Goal: Task Accomplishment & Management: Manage account settings

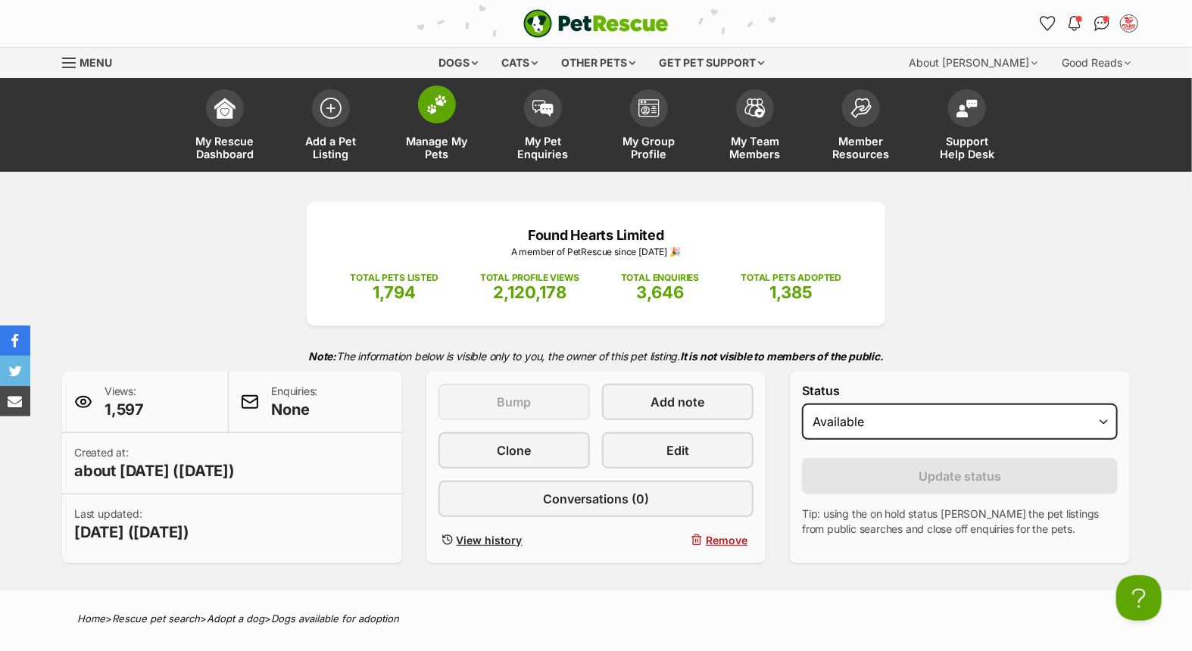
click at [447, 117] on span at bounding box center [437, 105] width 38 height 38
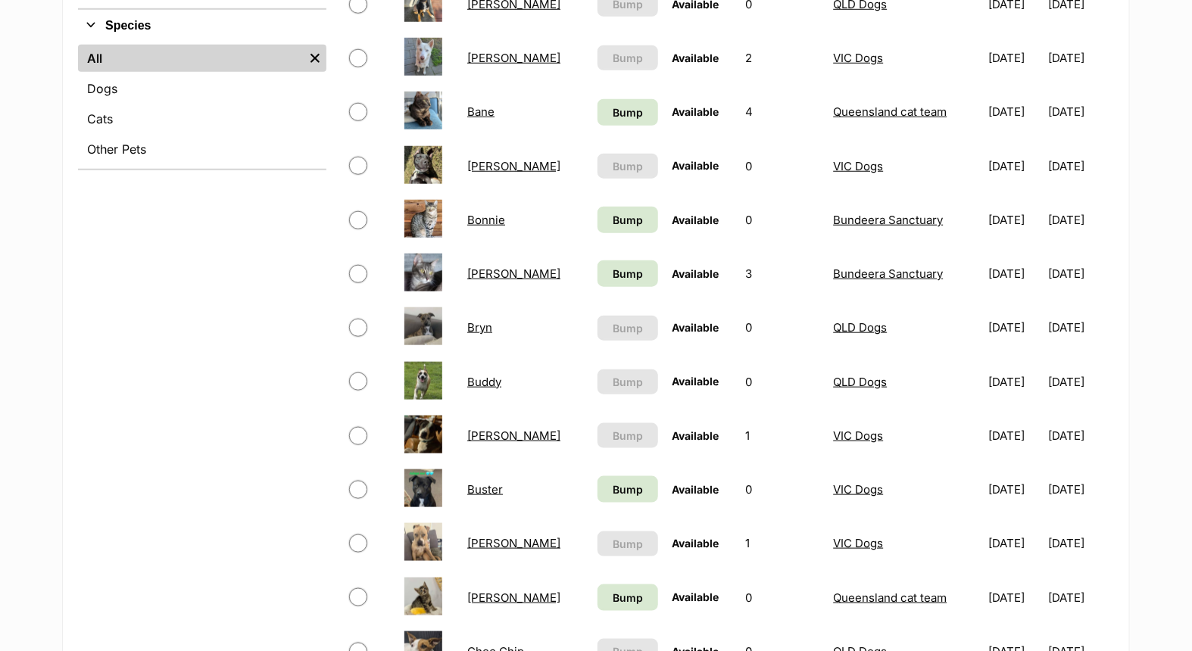
scroll to position [757, 0]
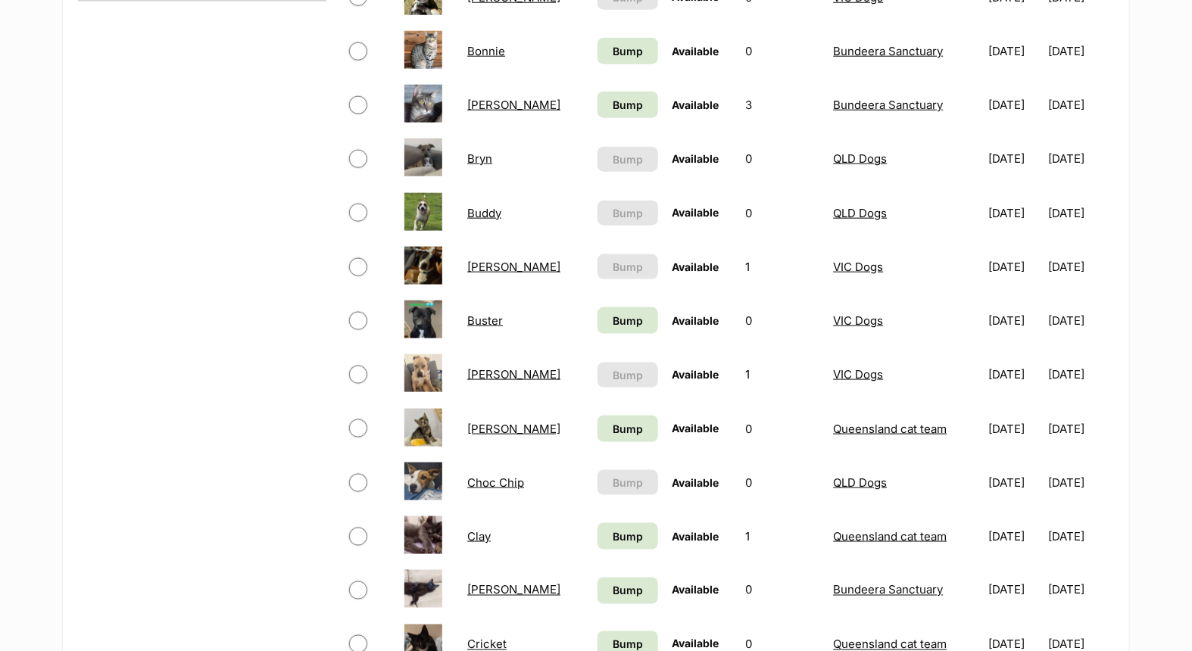
click at [492, 264] on link "[PERSON_NAME]" at bounding box center [513, 267] width 93 height 14
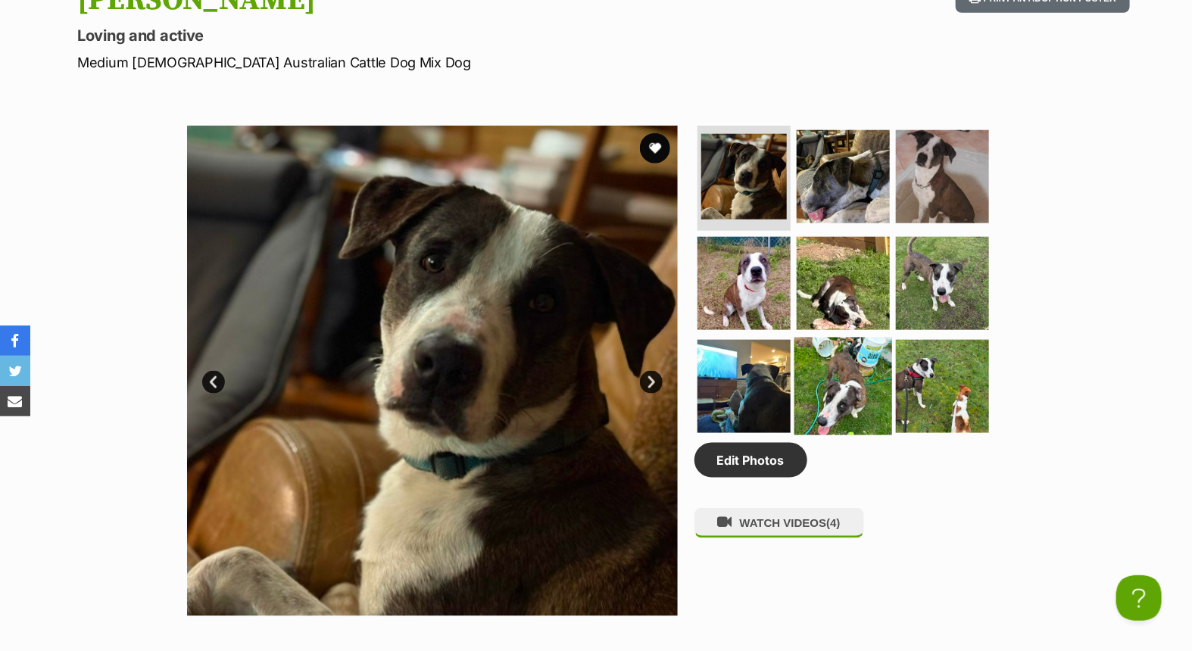
scroll to position [168, 0]
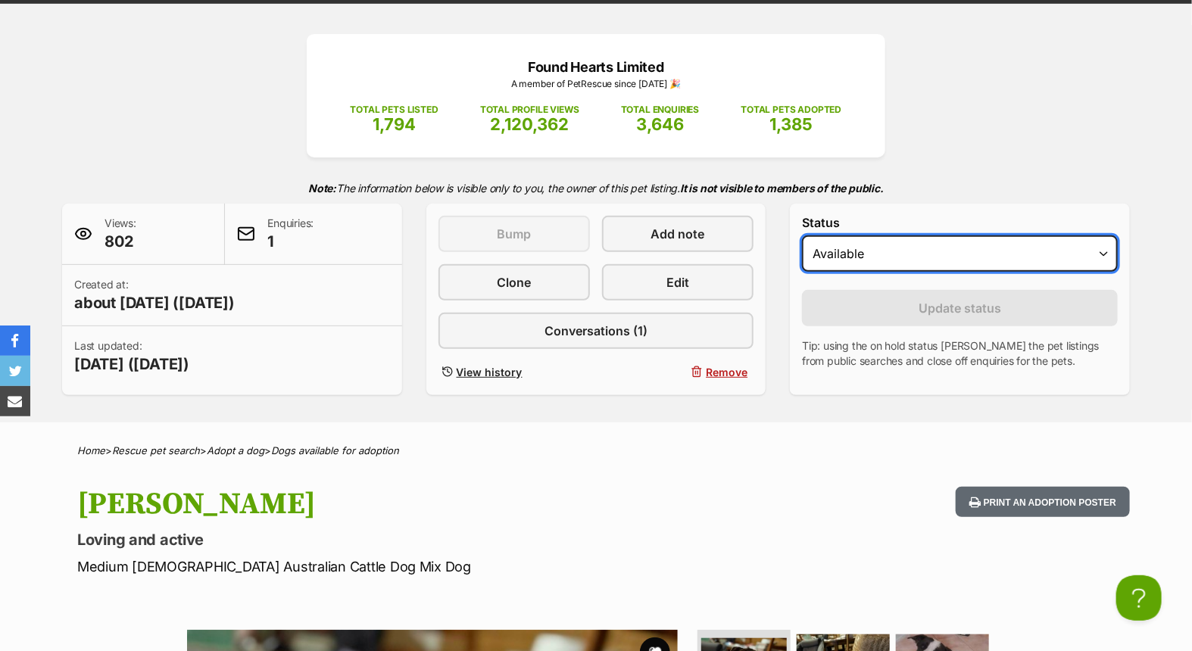
click at [997, 248] on select "Draft - not available as listing has enquires Available On hold Adopted" at bounding box center [960, 254] width 316 height 36
select select "on_hold"
click at [802, 236] on select "Draft - not available as listing has enquires Available On hold Adopted" at bounding box center [960, 254] width 316 height 36
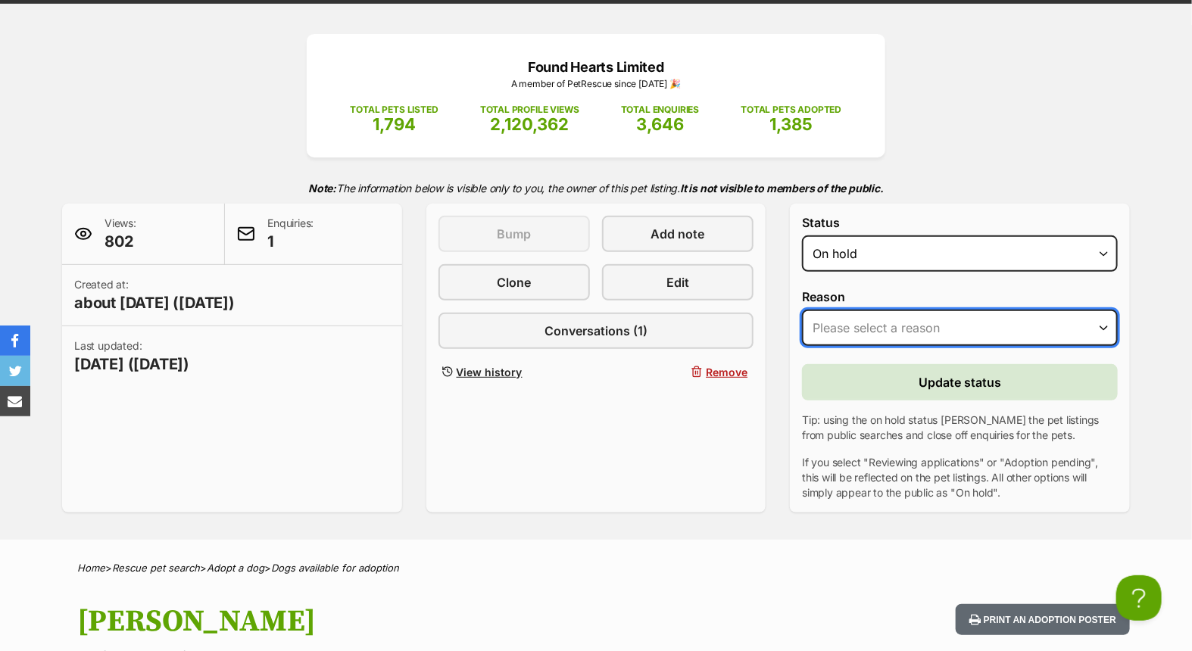
click at [958, 320] on select "Please select a reason Medical reasons Reviewing applications Adoption pending …" at bounding box center [960, 328] width 316 height 36
select select "adoption_pending"
click at [802, 310] on select "Please select a reason Medical reasons Reviewing applications Adoption pending …" at bounding box center [960, 328] width 316 height 36
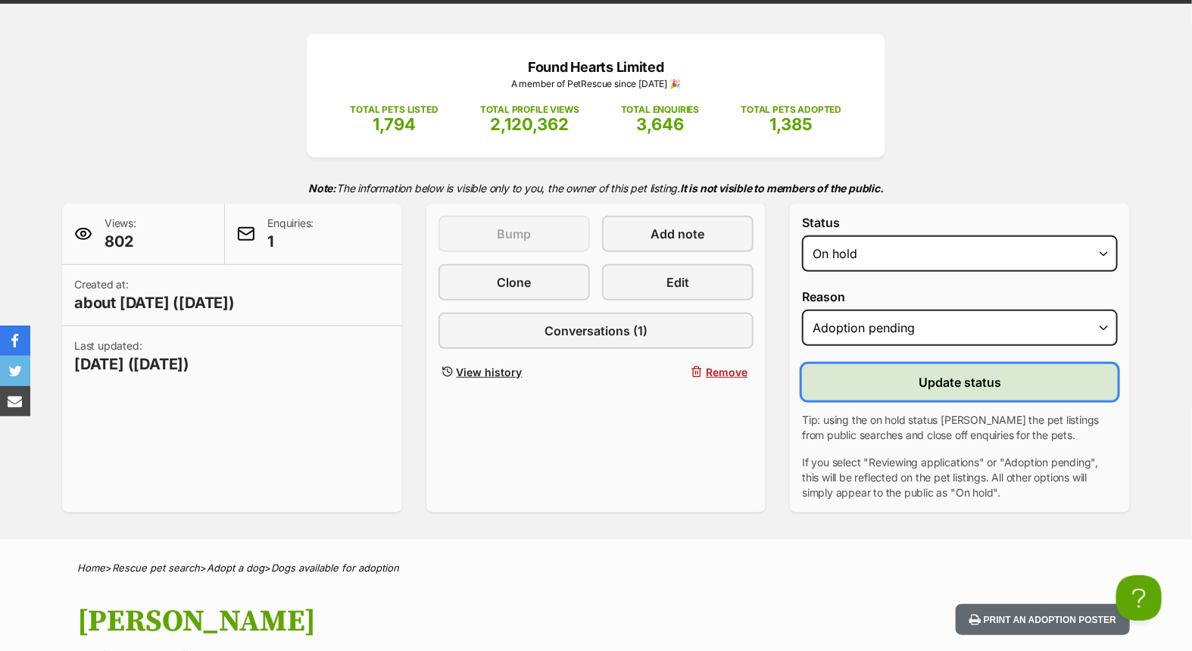
click at [910, 375] on button "Update status" at bounding box center [960, 382] width 316 height 36
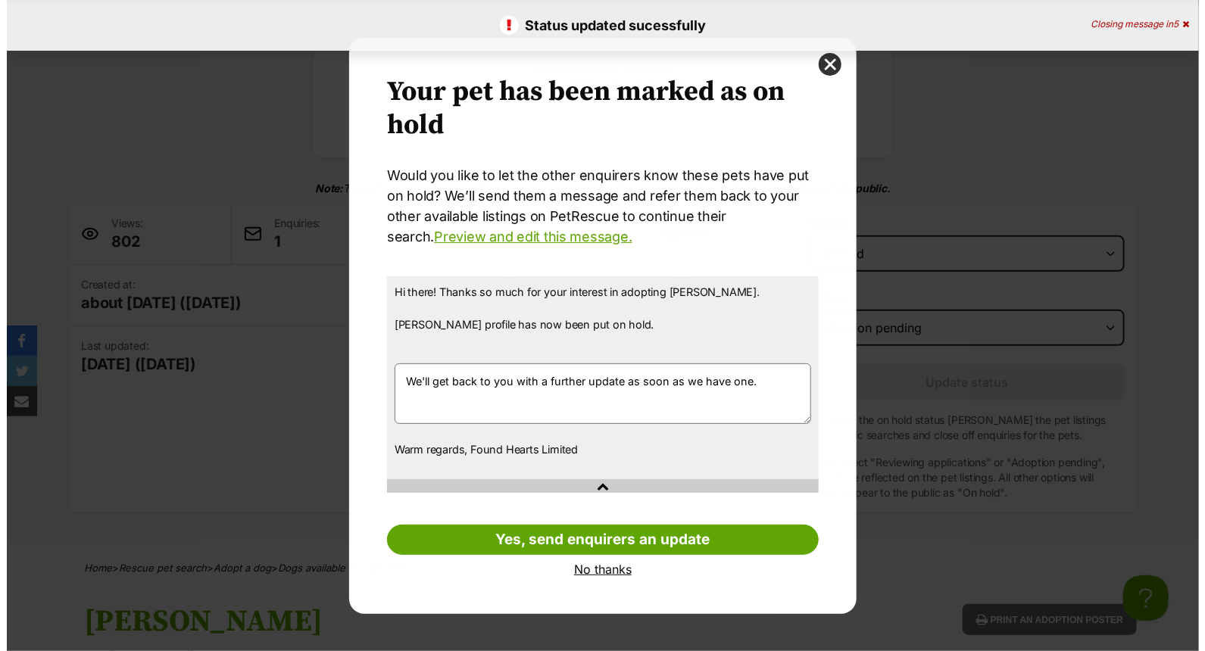
scroll to position [0, 0]
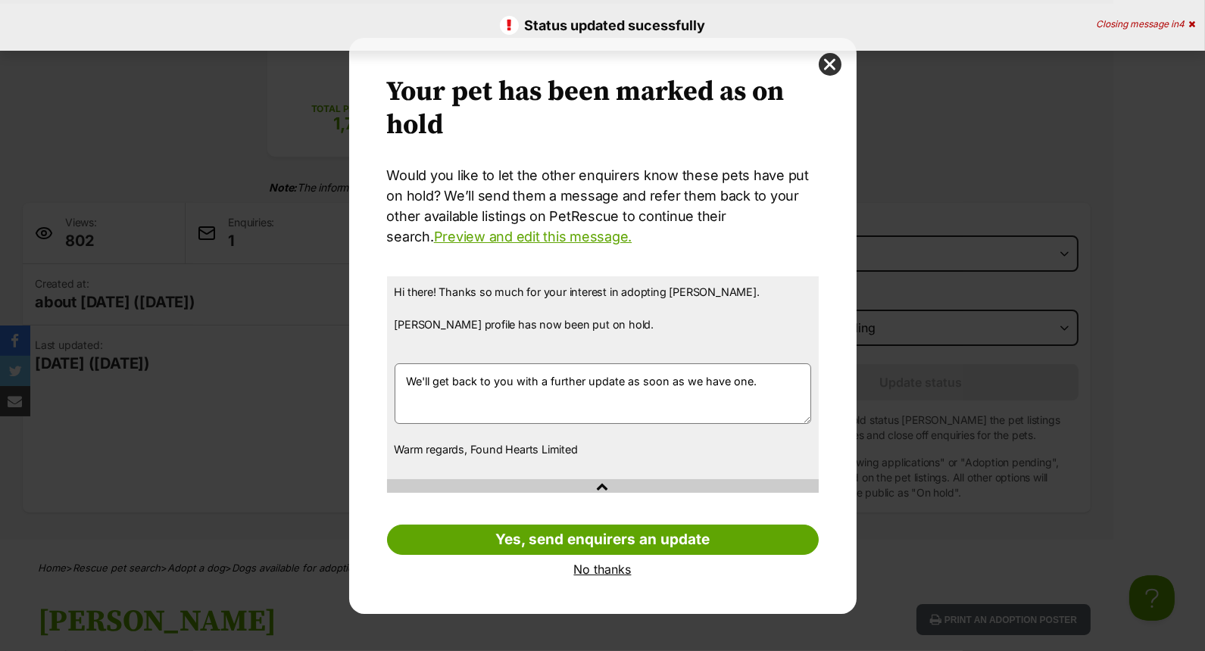
click at [600, 563] on link "No thanks" at bounding box center [603, 570] width 432 height 14
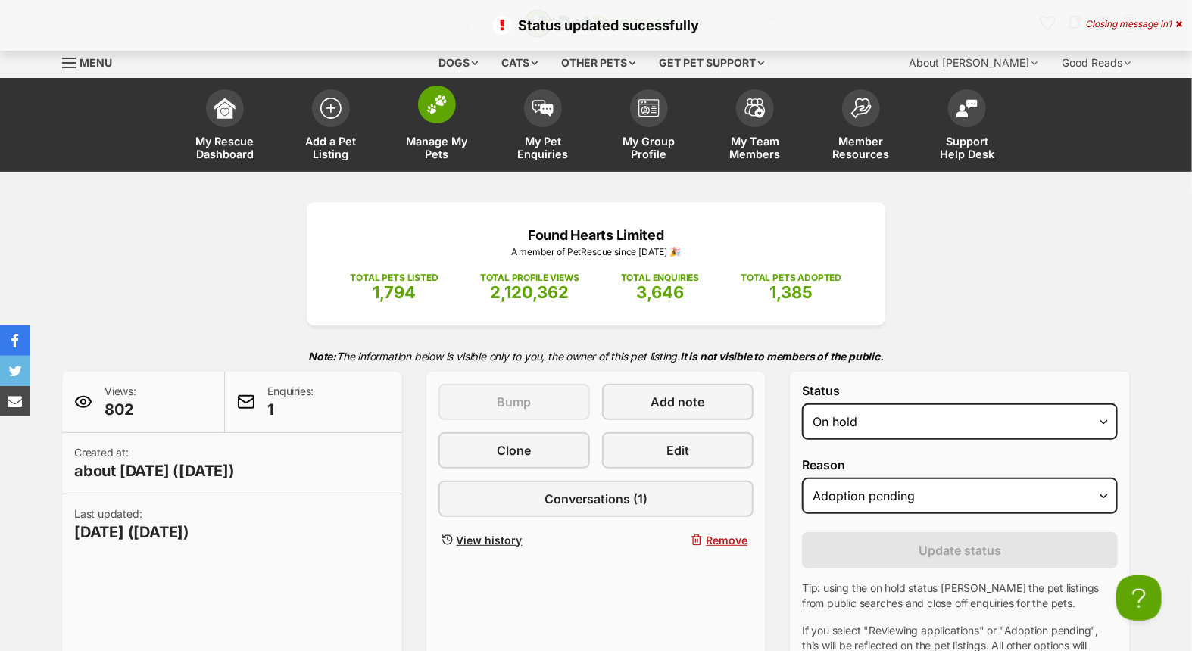
click at [444, 123] on link "Manage My Pets" at bounding box center [437, 127] width 106 height 90
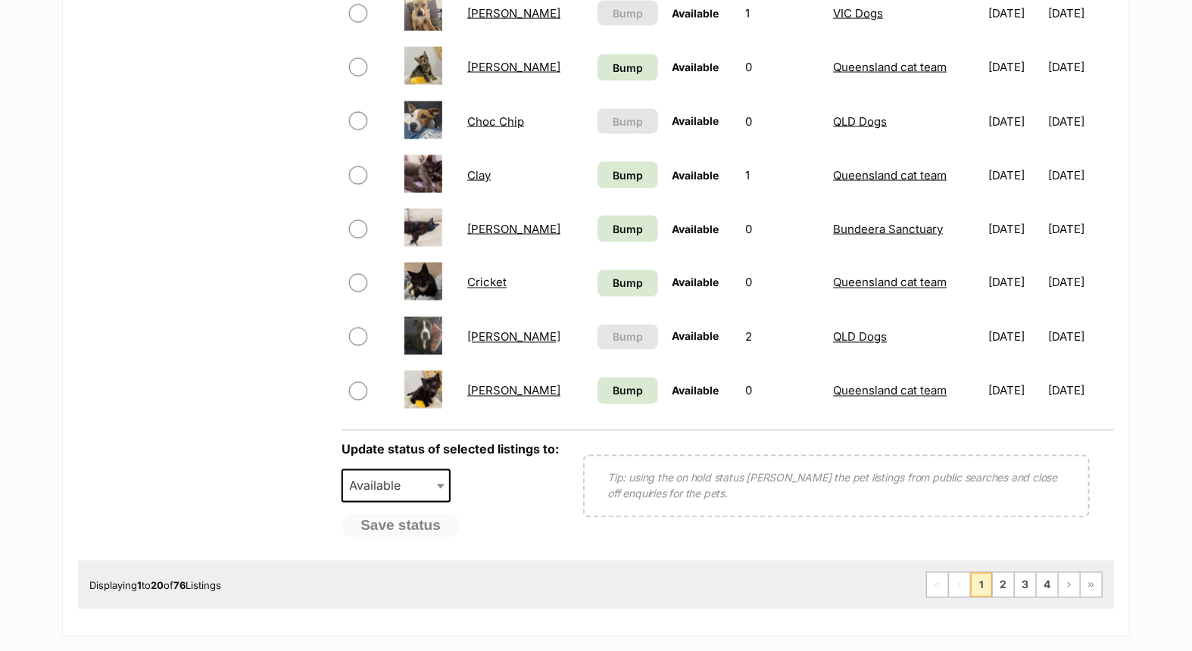
scroll to position [1094, 0]
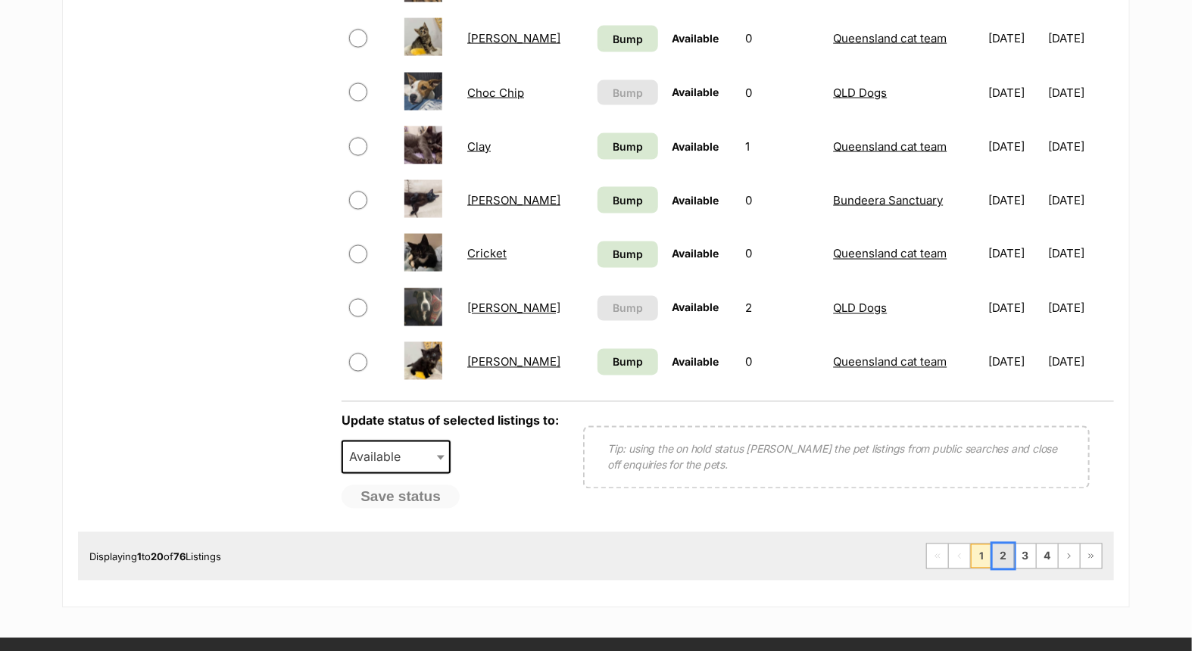
click at [1003, 551] on link "2" at bounding box center [1003, 556] width 21 height 24
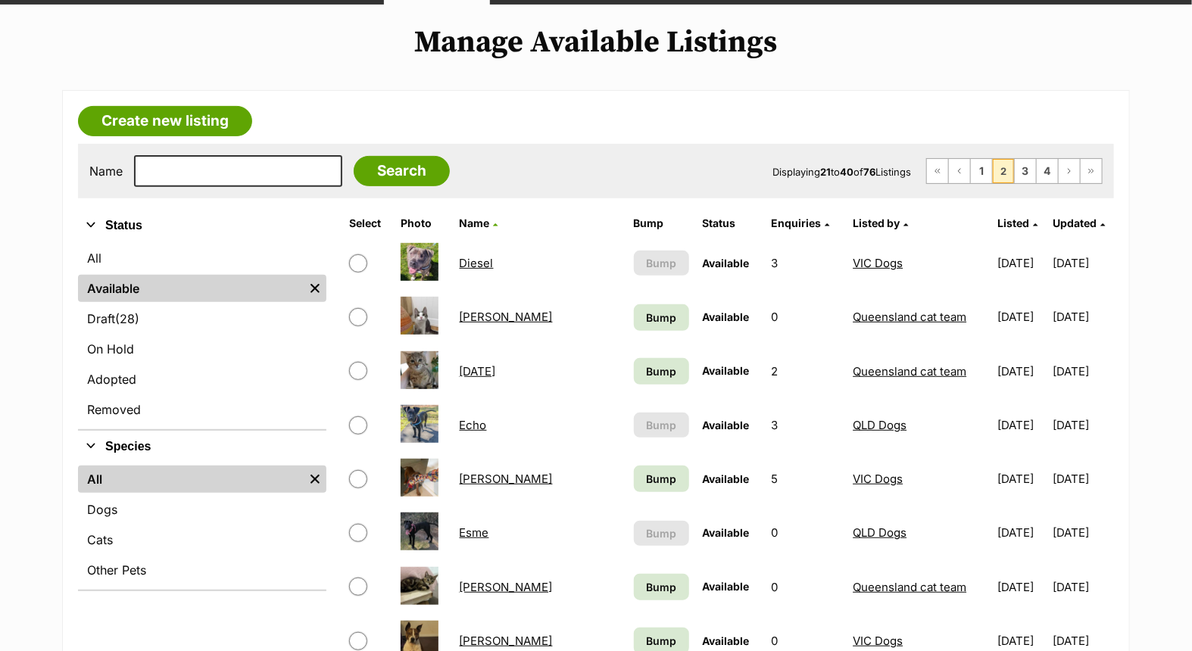
scroll to position [168, 0]
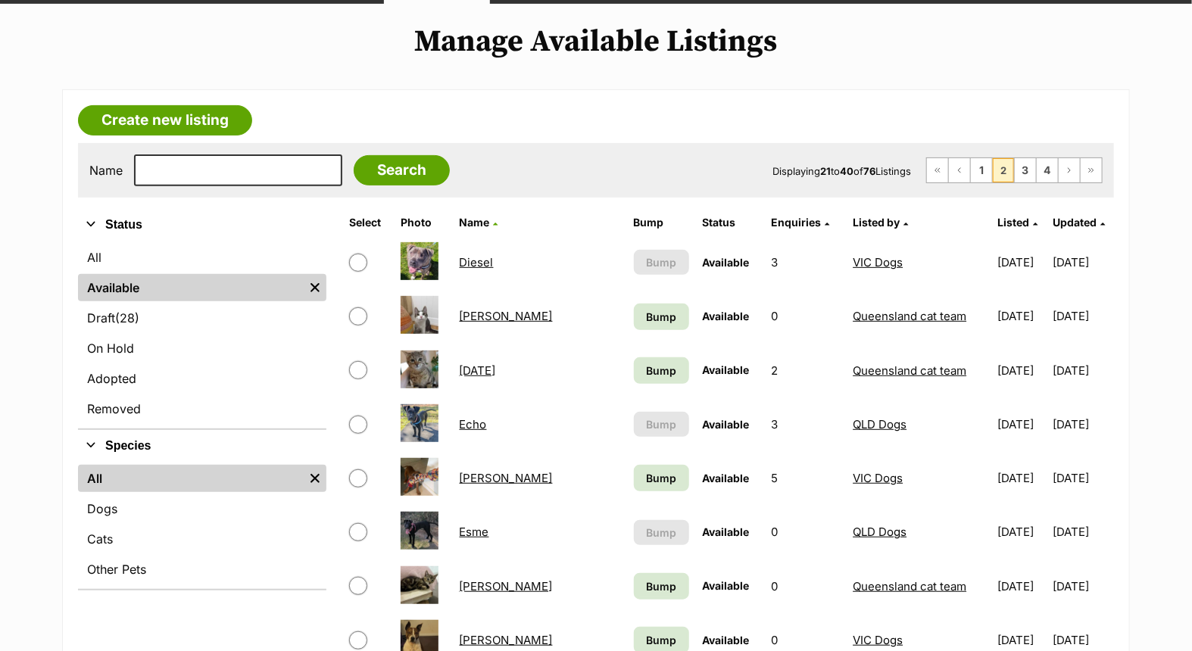
click at [479, 261] on link "Diesel" at bounding box center [477, 262] width 34 height 14
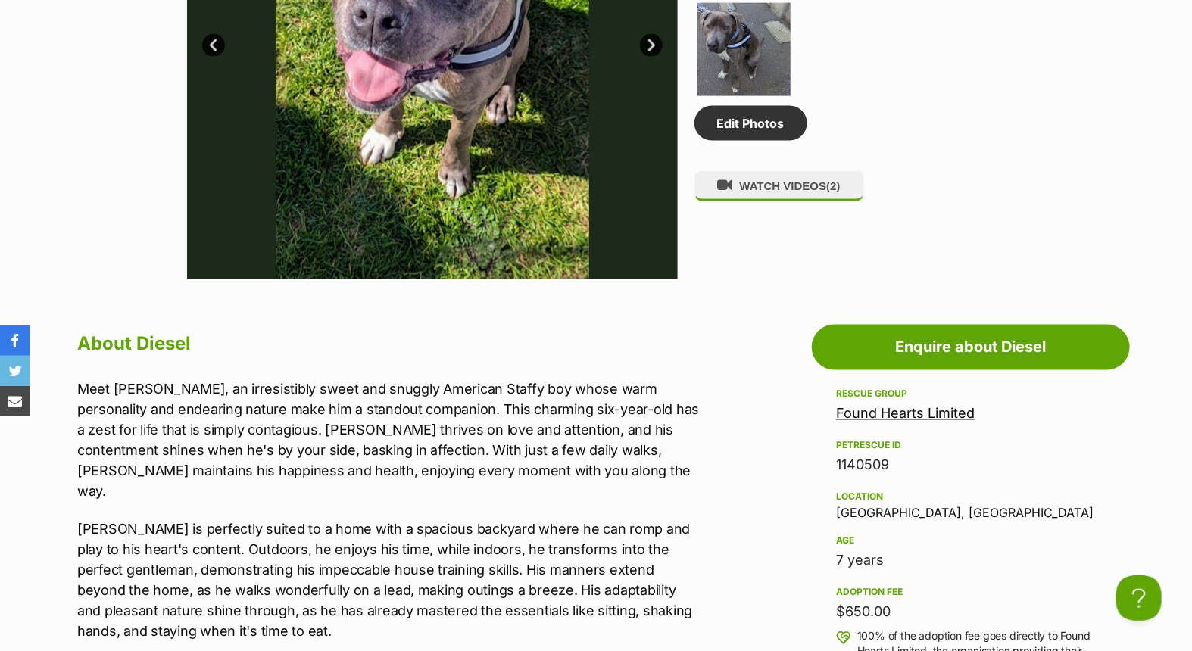
scroll to position [925, 0]
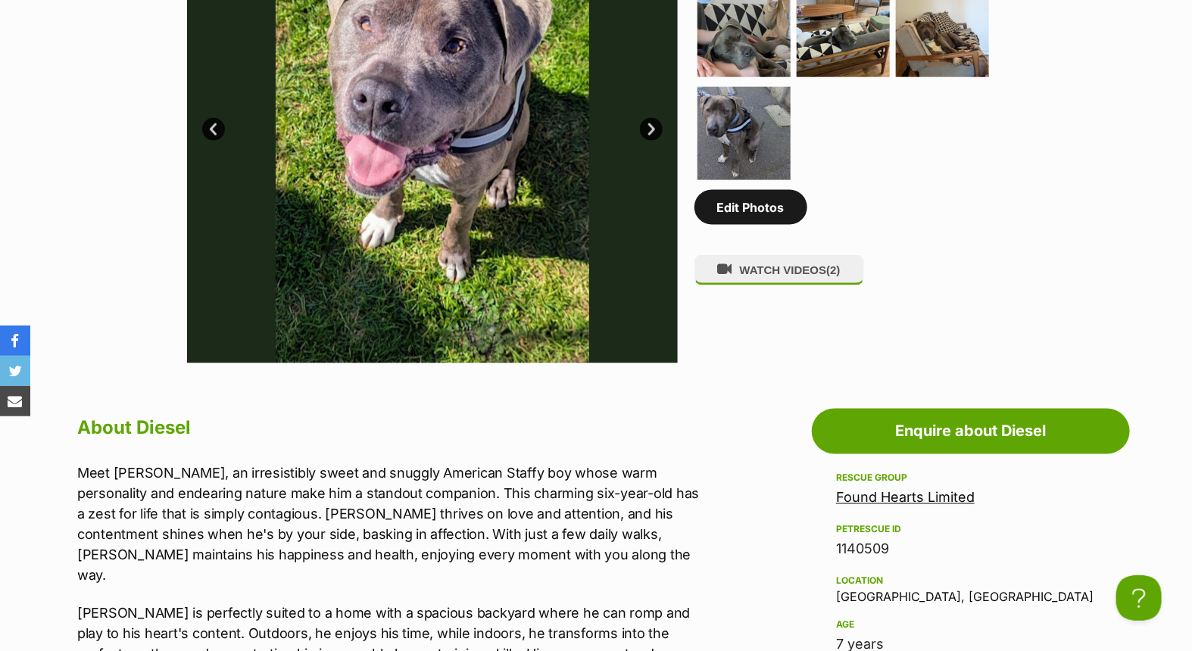
click at [729, 201] on link "Edit Photos" at bounding box center [750, 207] width 113 height 35
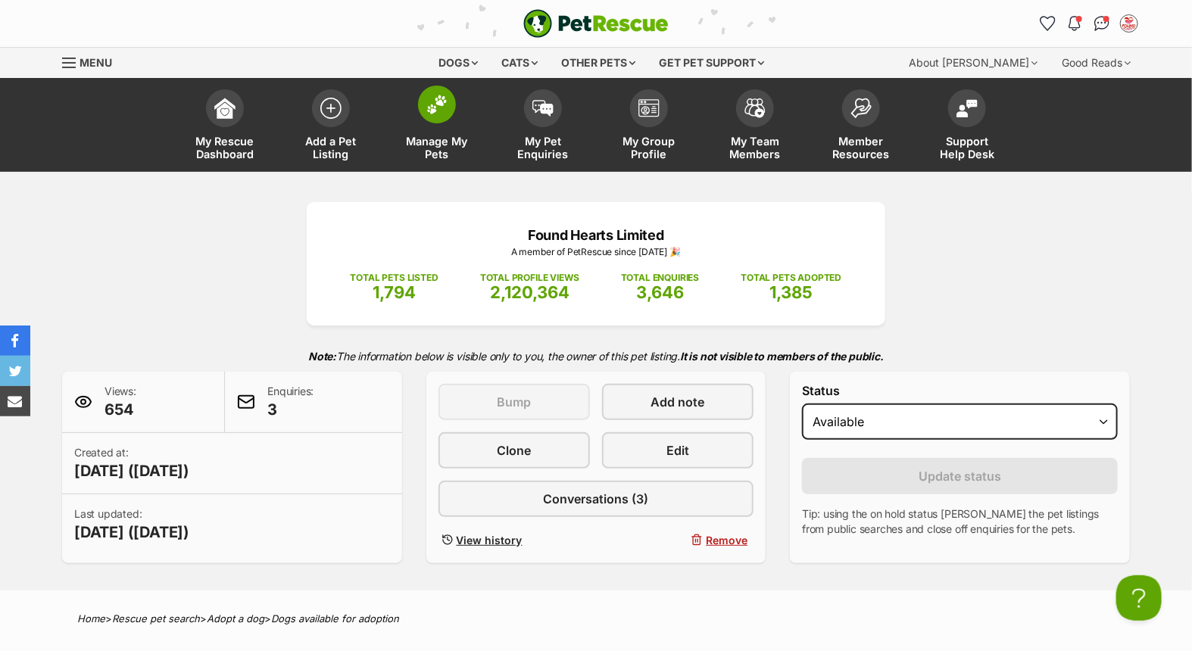
click at [426, 114] on img at bounding box center [436, 105] width 21 height 20
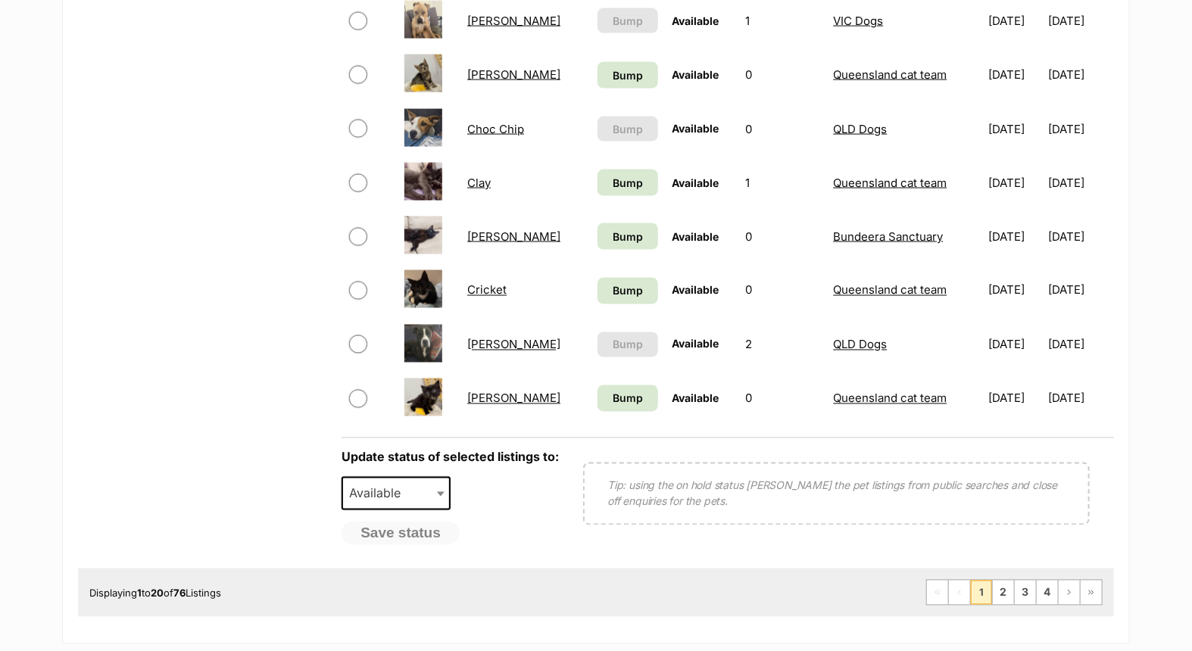
scroll to position [1094, 0]
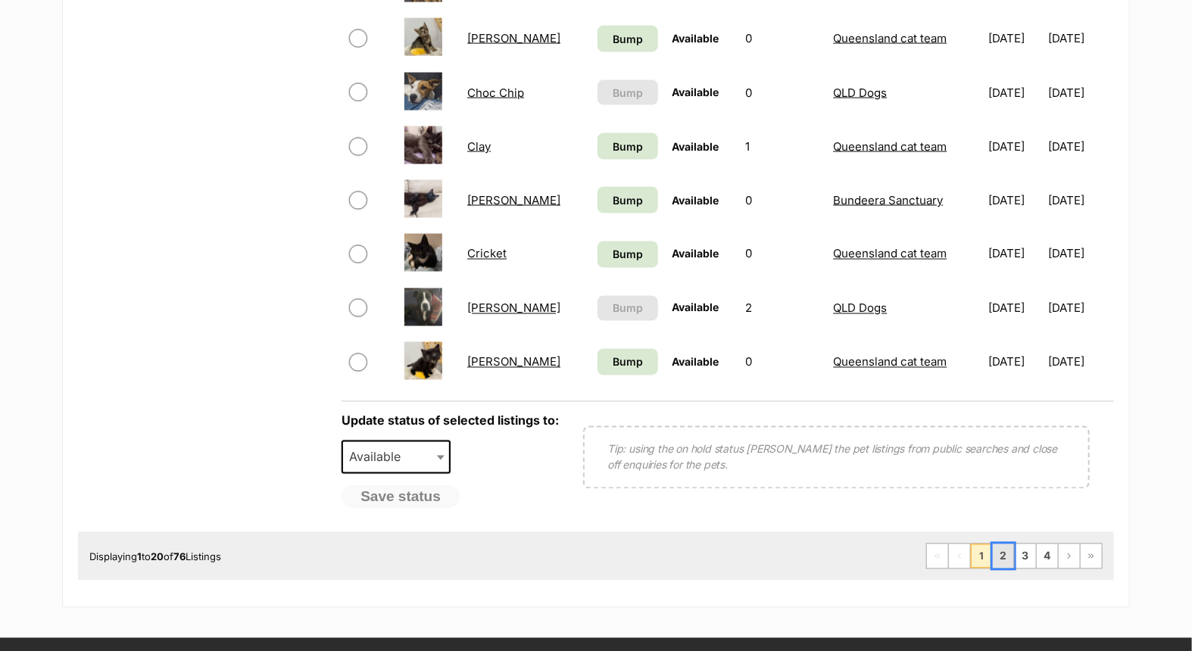
click at [1002, 549] on link "2" at bounding box center [1003, 556] width 21 height 24
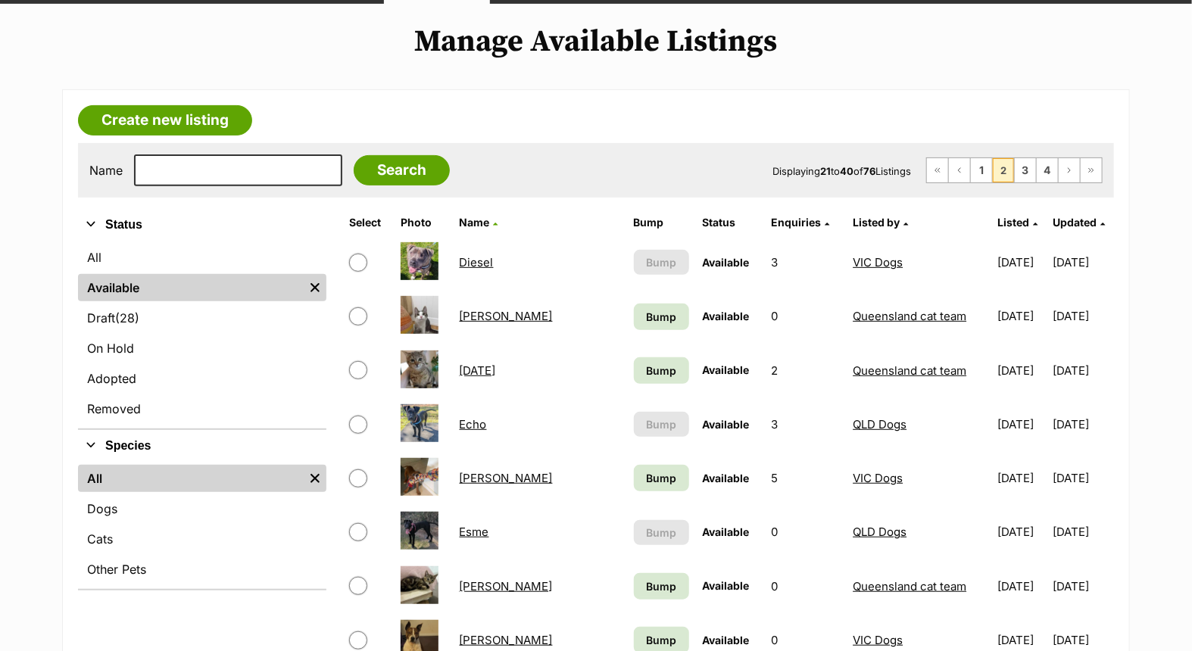
scroll to position [336, 0]
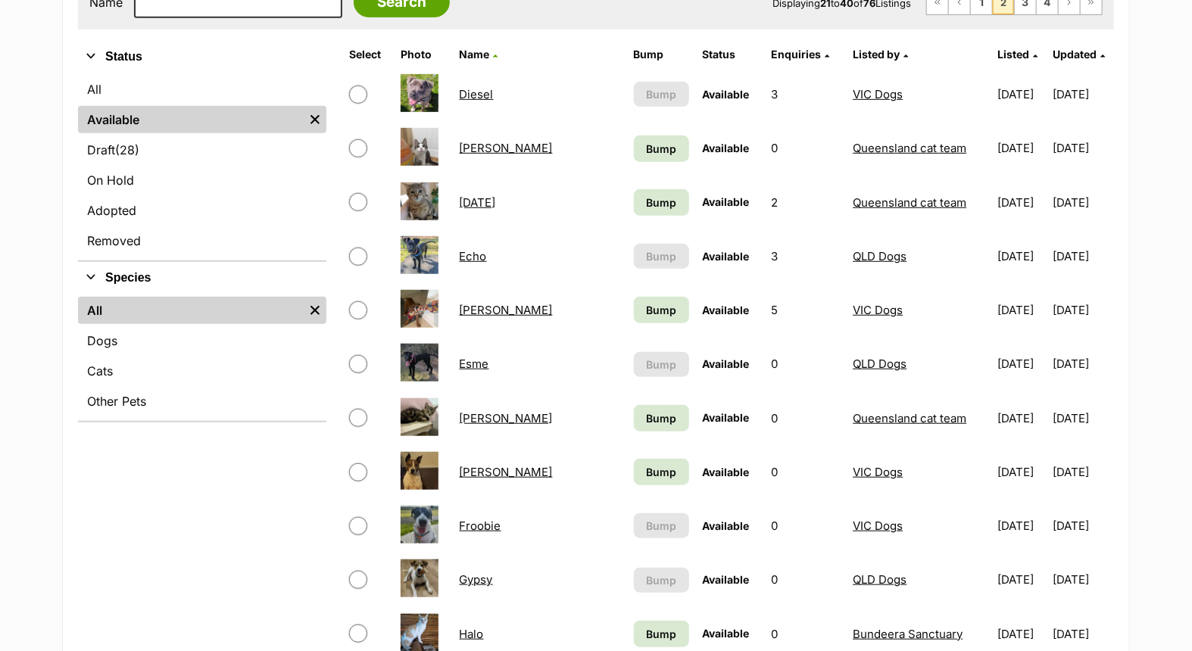
click at [479, 306] on link "[PERSON_NAME]" at bounding box center [506, 310] width 93 height 14
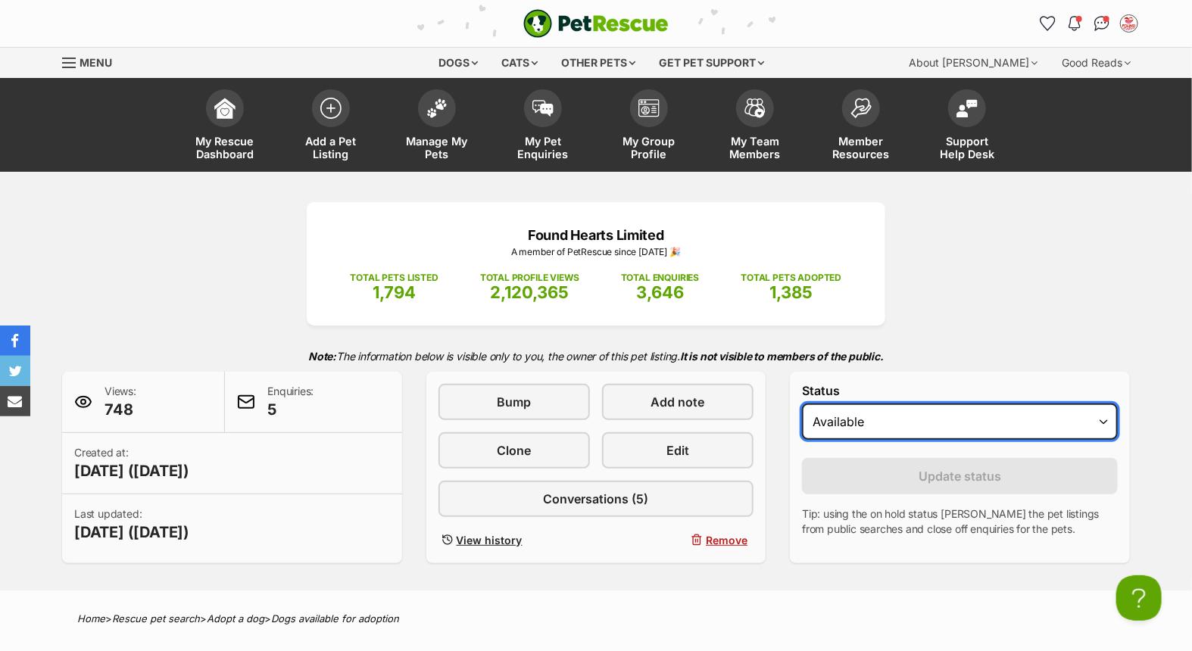
click at [884, 417] on select "Draft - not available as listing has enquires Available On hold Adopted" at bounding box center [960, 422] width 316 height 36
select select "on_hold"
click at [802, 404] on select "Draft - not available as listing has enquires Available On hold Adopted" at bounding box center [960, 422] width 316 height 36
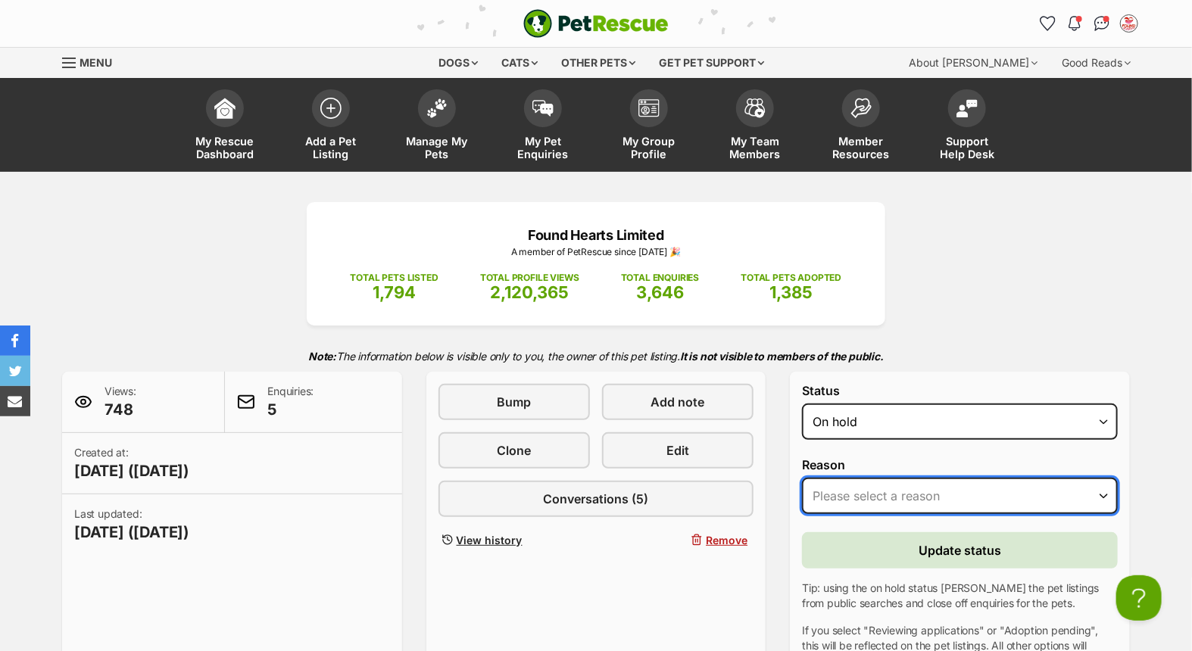
click at [881, 494] on select "Please select a reason Medical reasons Reviewing applications Adoption pending …" at bounding box center [960, 496] width 316 height 36
select select "adoption_pending"
click at [802, 478] on select "Please select a reason Medical reasons Reviewing applications Adoption pending …" at bounding box center [960, 496] width 316 height 36
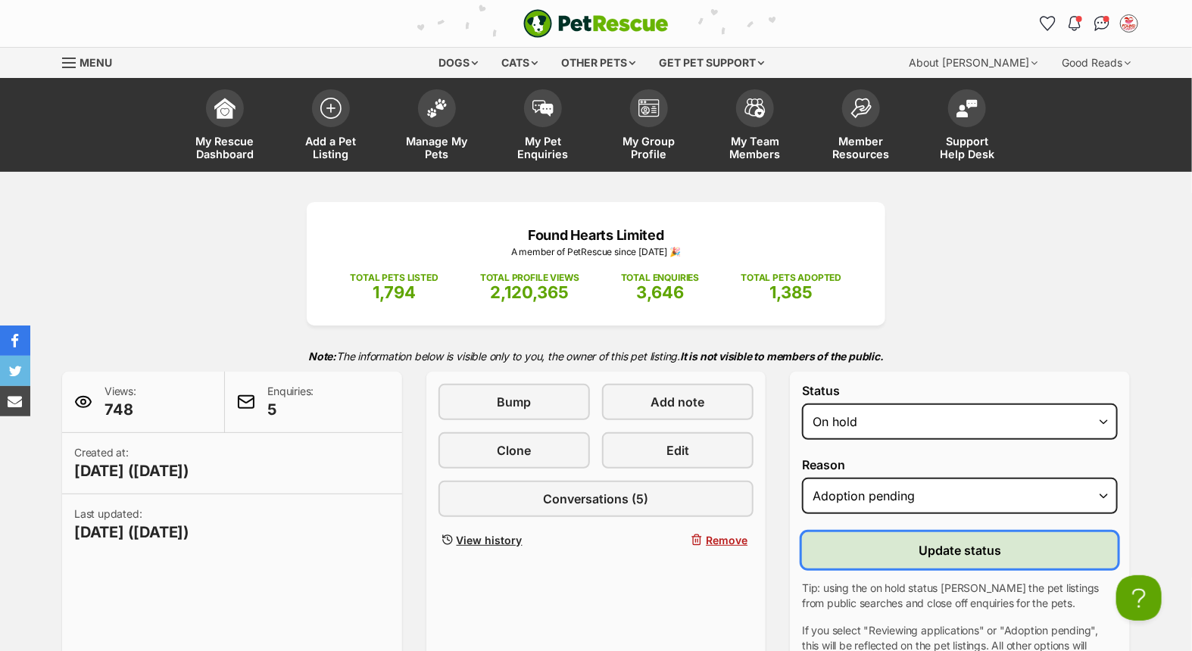
click at [910, 554] on button "Update status" at bounding box center [960, 550] width 316 height 36
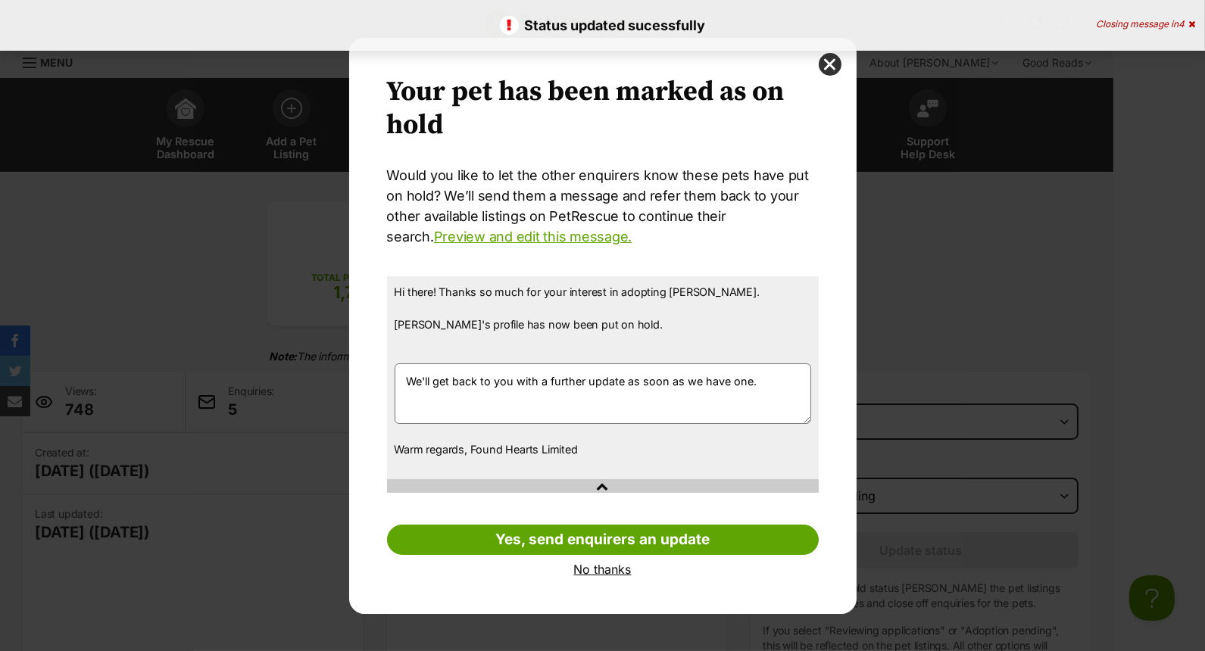
click at [603, 569] on link "No thanks" at bounding box center [603, 570] width 432 height 14
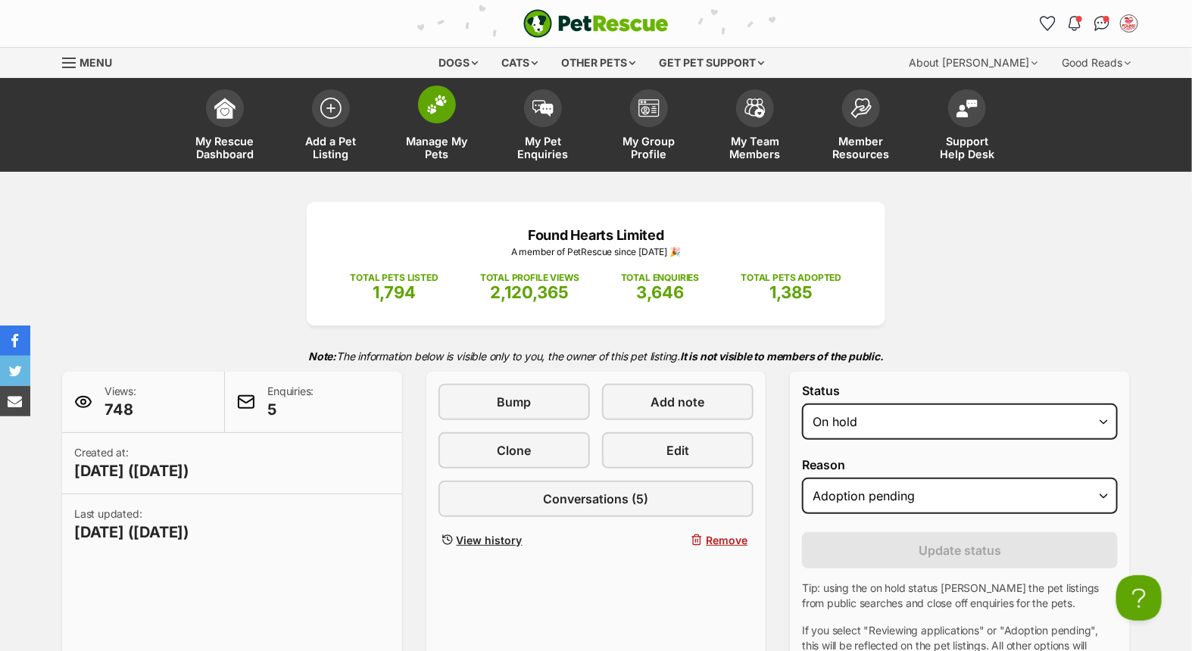
click at [432, 114] on img at bounding box center [436, 105] width 21 height 20
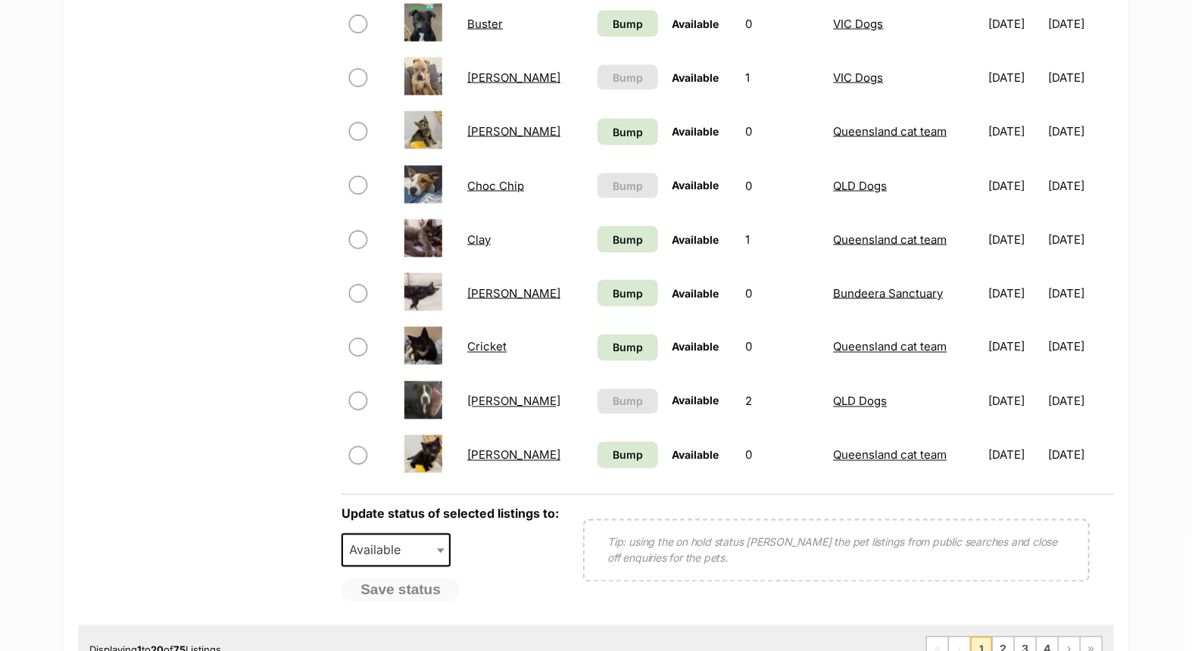
scroll to position [1094, 0]
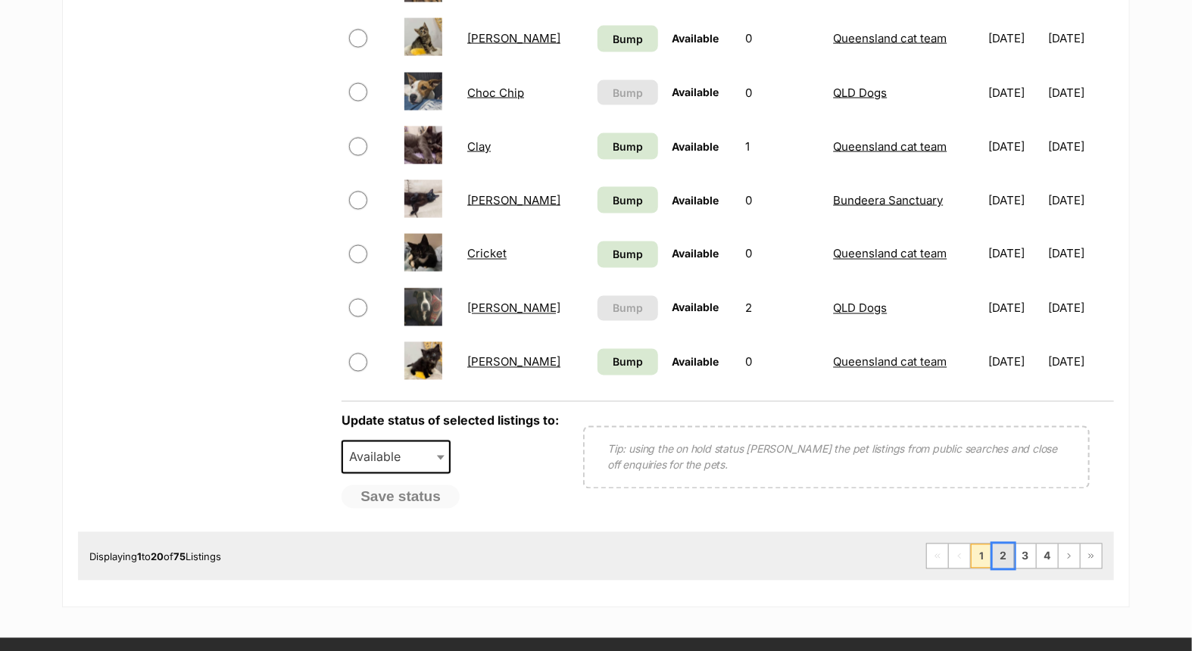
click at [1004, 545] on link "2" at bounding box center [1003, 556] width 21 height 24
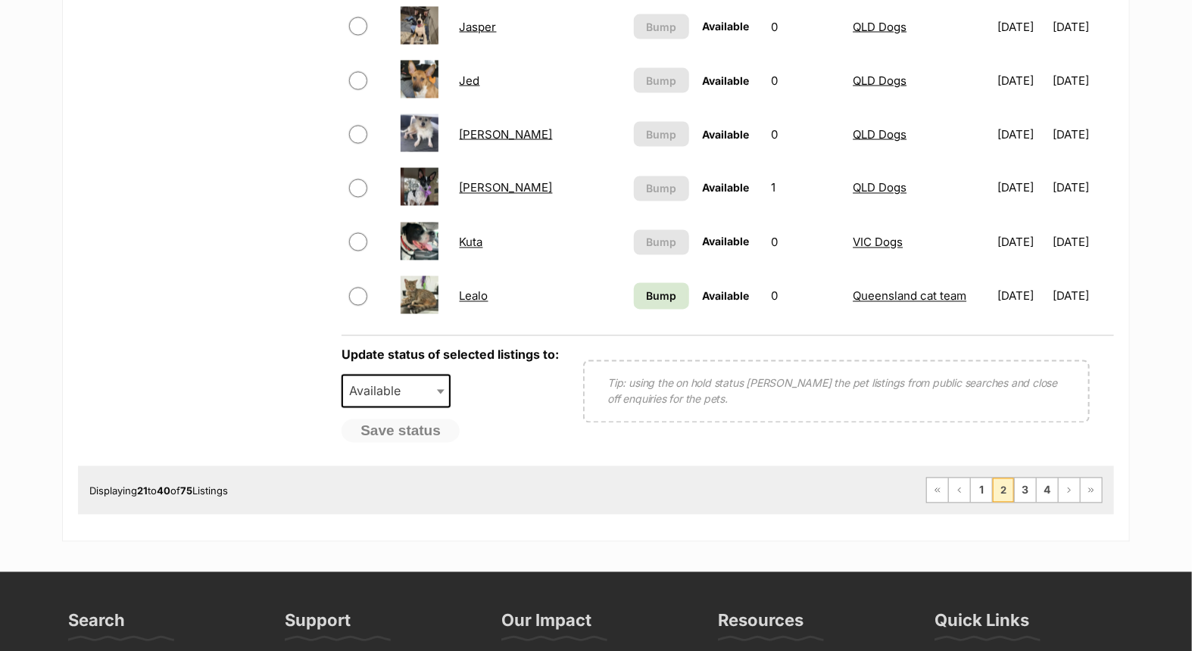
scroll to position [1178, 0]
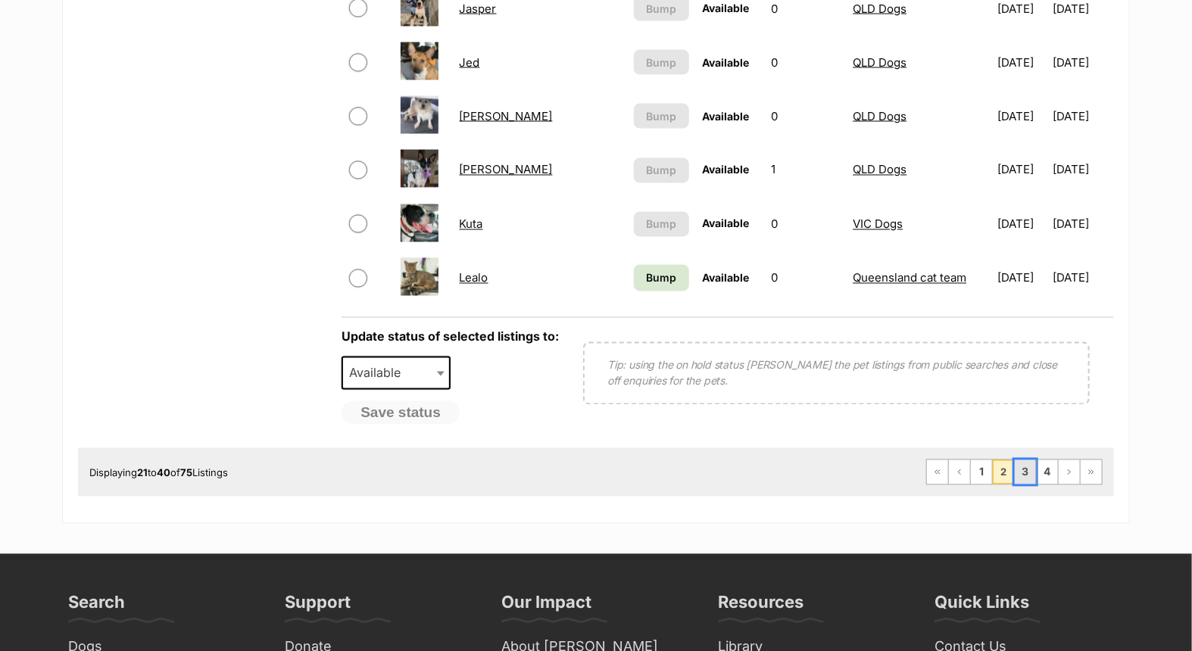
click at [1023, 467] on link "3" at bounding box center [1025, 472] width 21 height 24
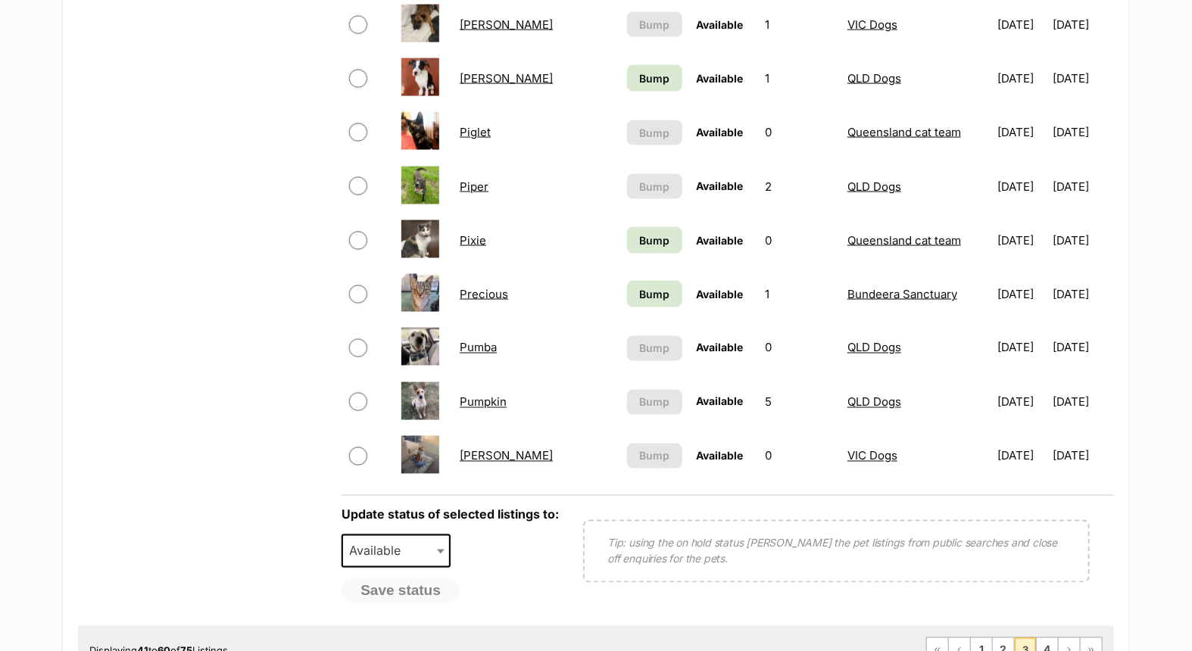
scroll to position [1094, 0]
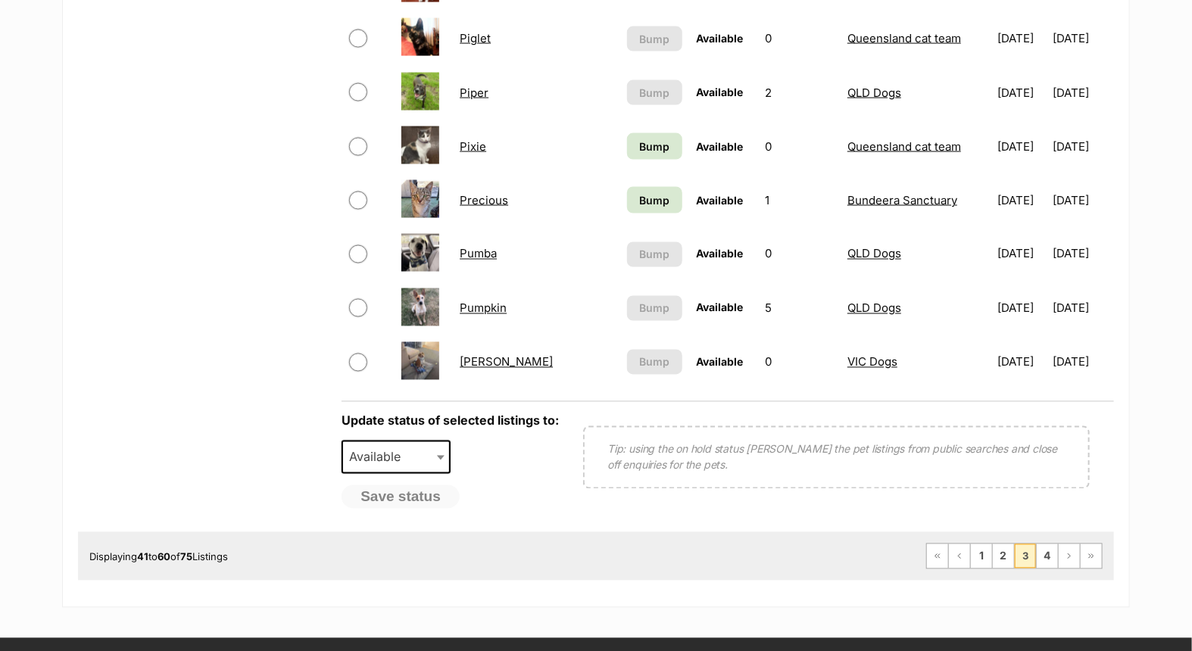
click at [479, 355] on link "Rocco" at bounding box center [506, 362] width 93 height 14
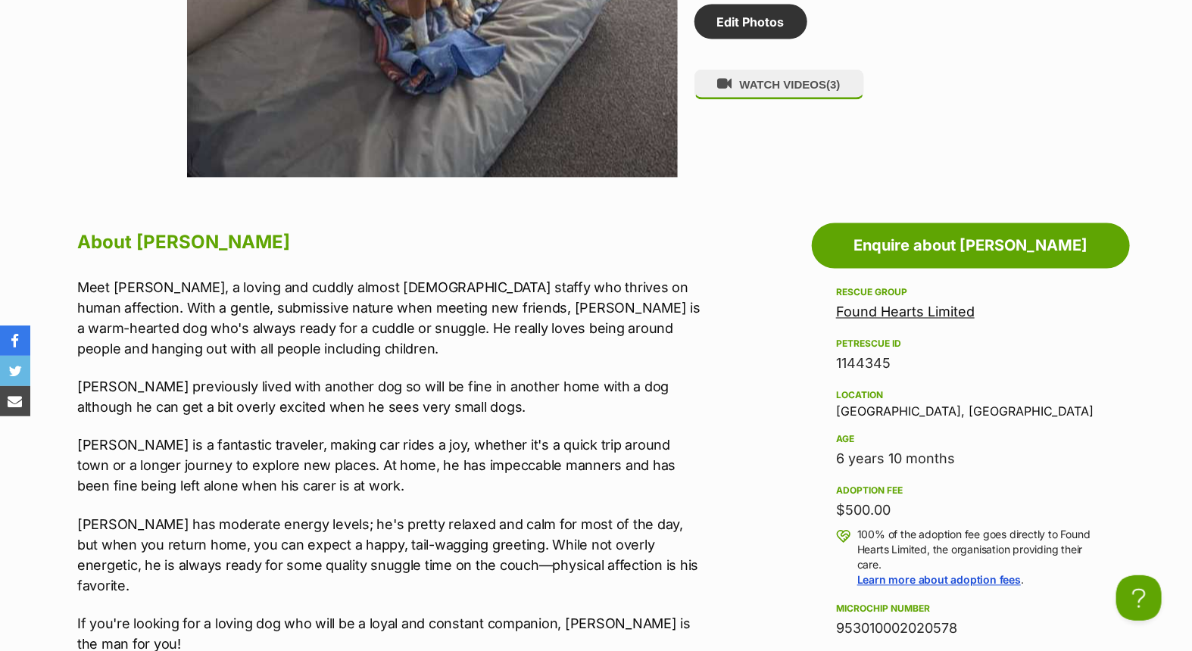
scroll to position [1262, 0]
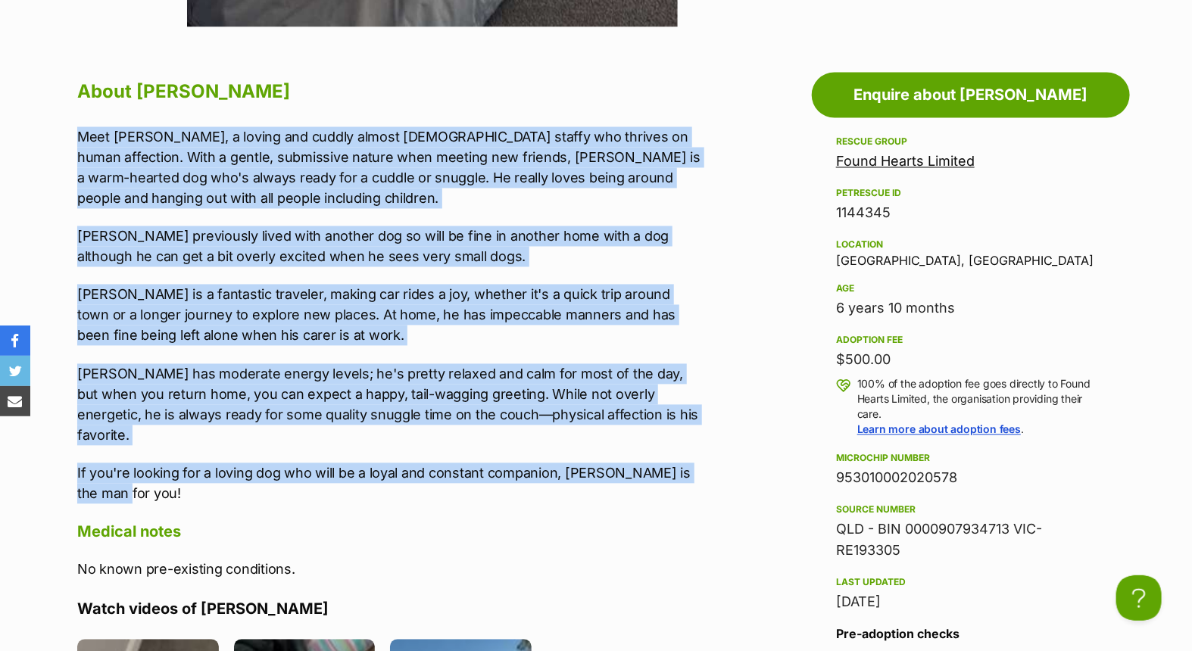
drag, startPoint x: 76, startPoint y: 129, endPoint x: 155, endPoint y: 479, distance: 358.0
click at [155, 479] on div "About Rocco Meet Rocco, a loving and cuddly almost 8 year old staffy who thrive…" at bounding box center [382, 545] width 641 height 939
copy div "Meet Rocco, a loving and cuddly almost 8 year old staffy who thrives on human a…"
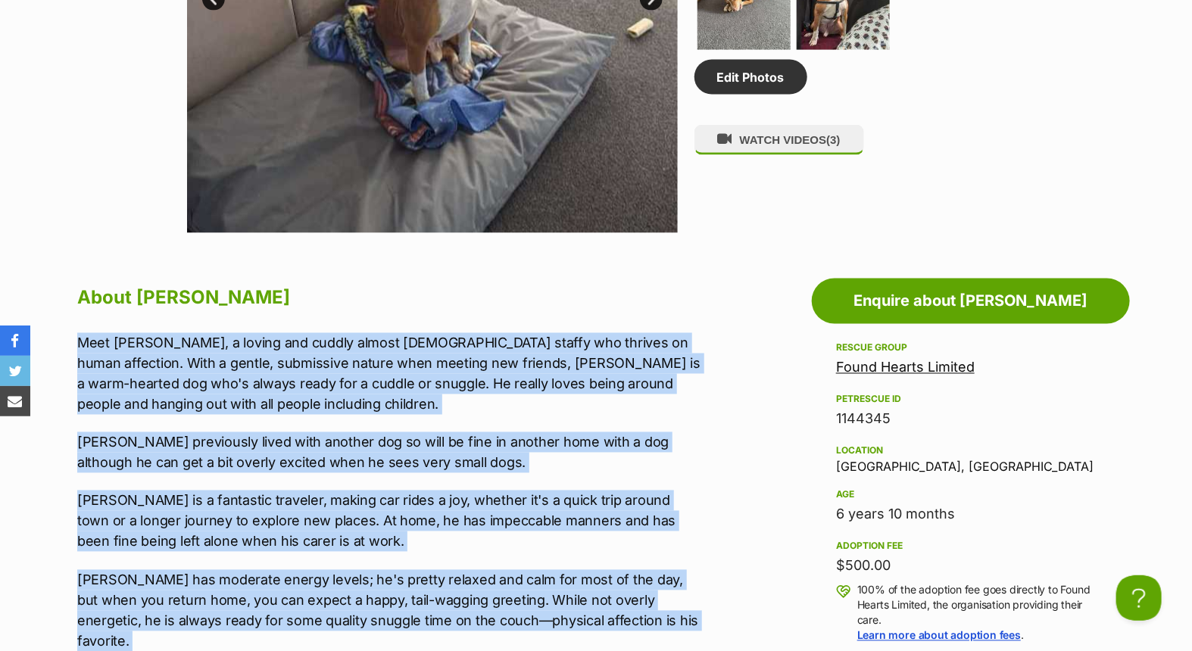
scroll to position [1094, 0]
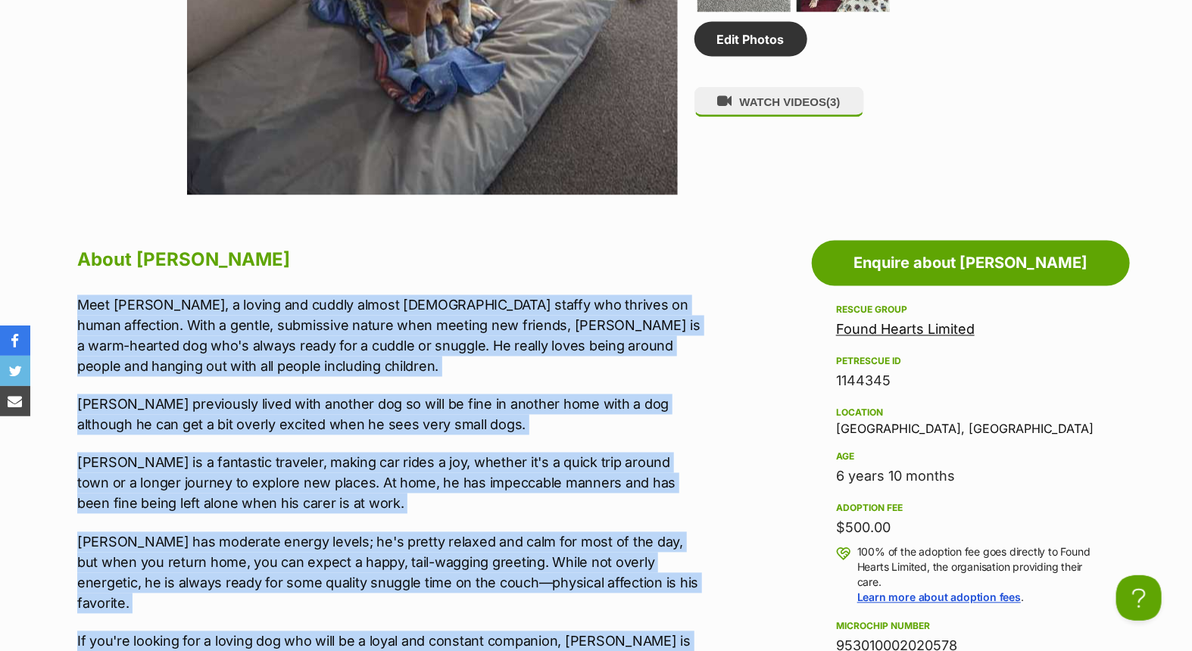
click at [576, 357] on p "Meet Rocco, a loving and cuddly almost 8 year old staffy who thrives on human a…" at bounding box center [390, 336] width 626 height 82
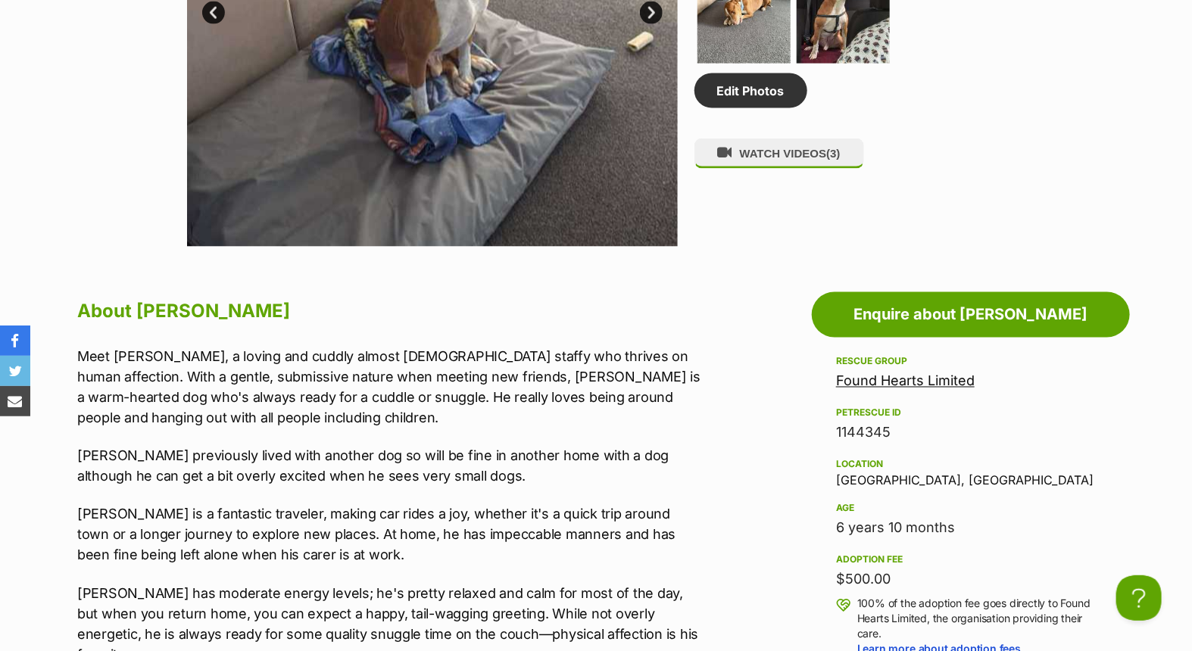
scroll to position [925, 0]
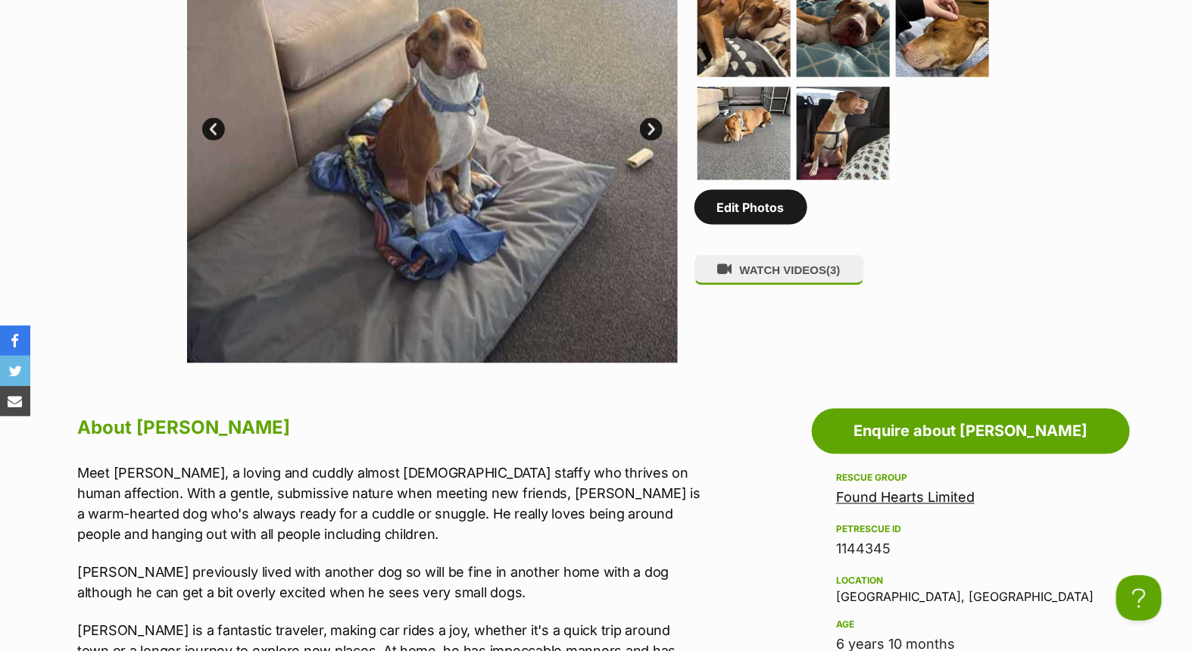
click at [752, 205] on link "Edit Photos" at bounding box center [750, 207] width 113 height 35
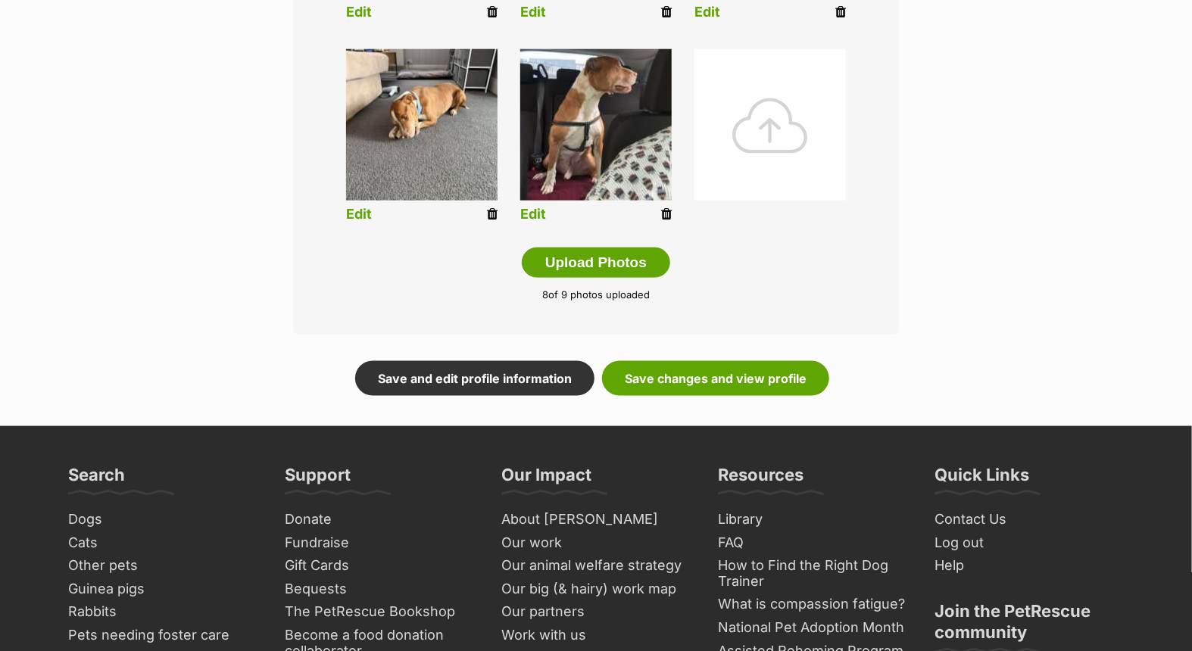
scroll to position [925, 0]
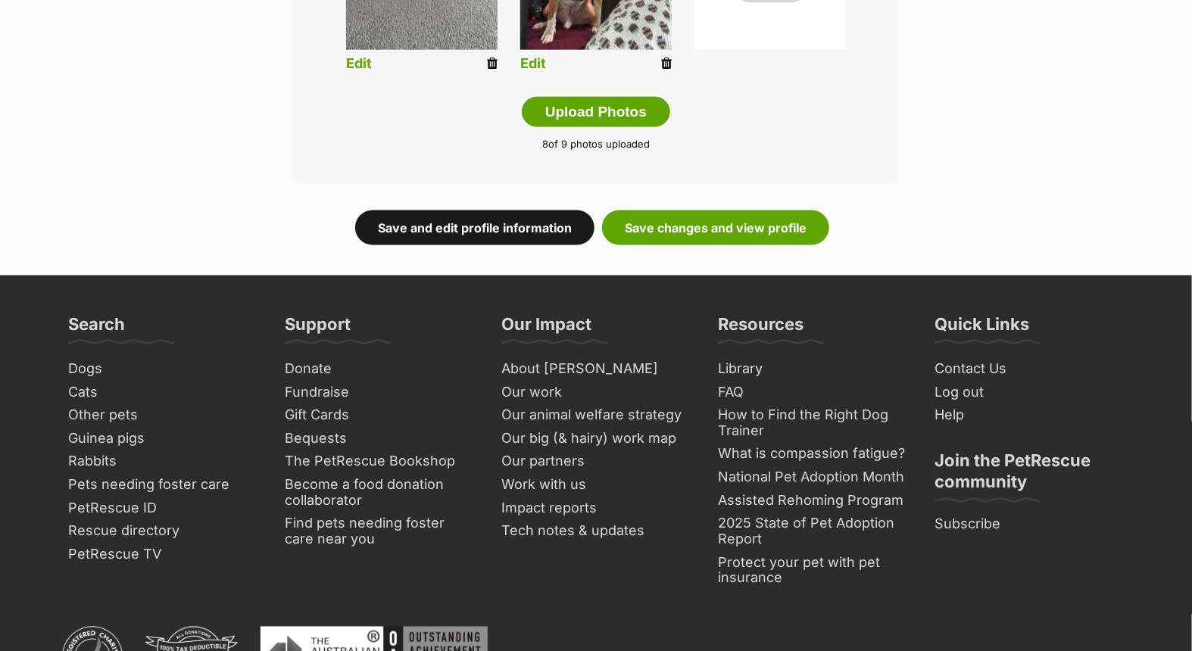
click at [479, 229] on link "Save and edit profile information" at bounding box center [474, 228] width 239 height 35
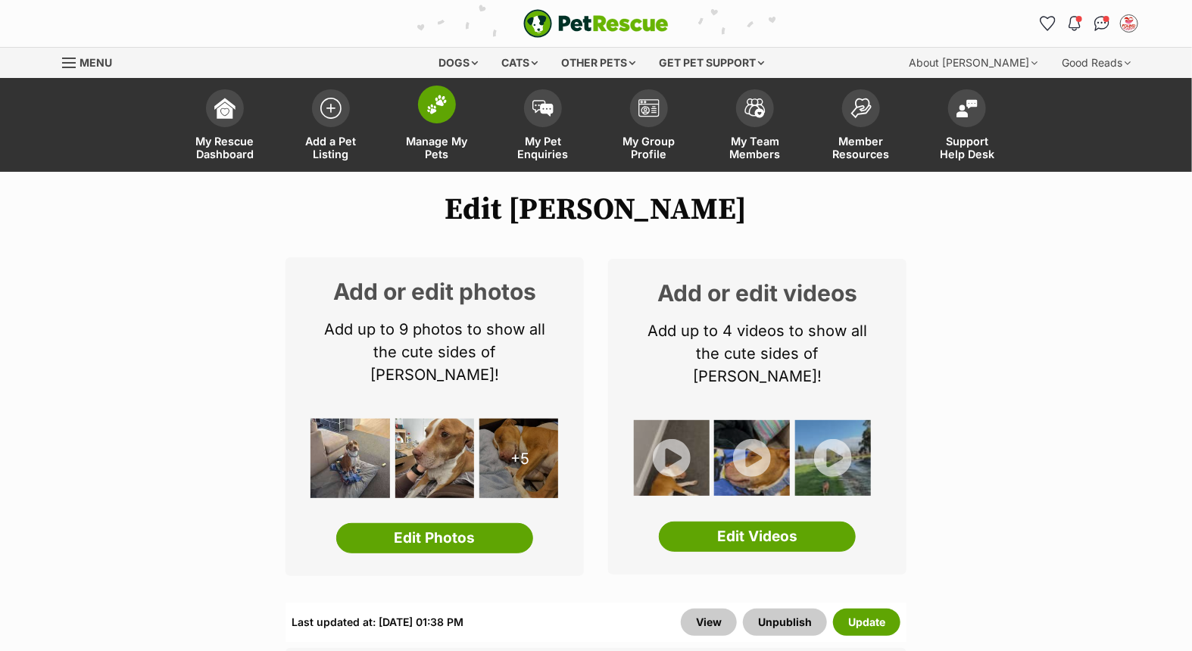
click at [423, 117] on link "Manage My Pets" at bounding box center [437, 127] width 106 height 90
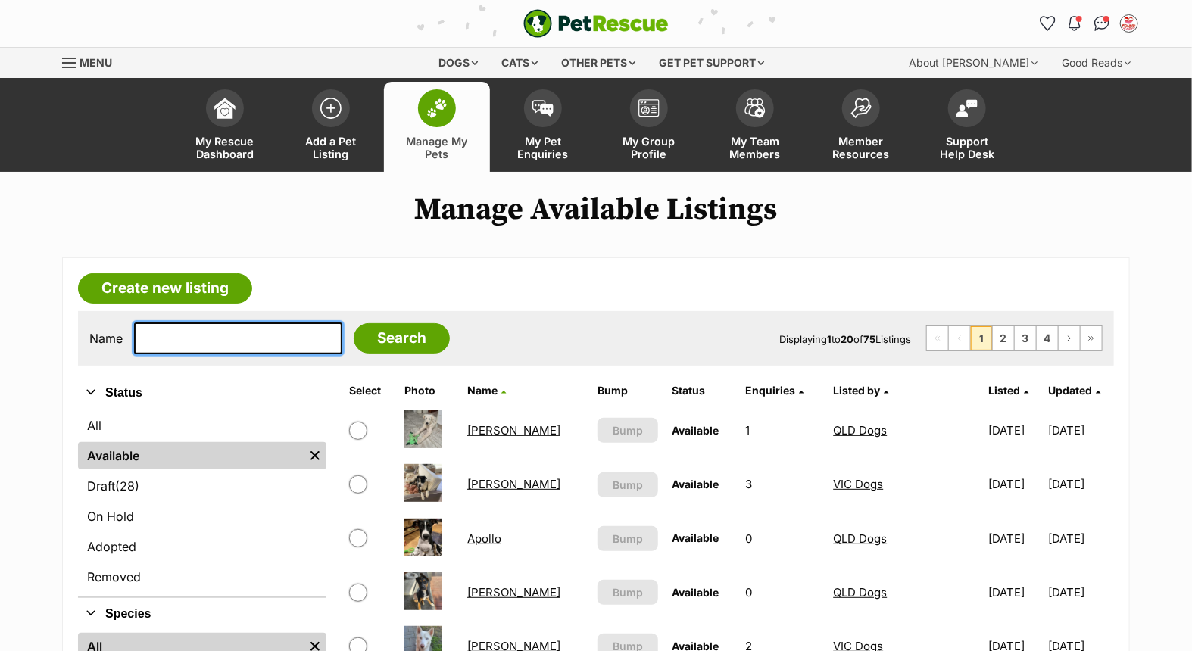
click at [276, 341] on input "text" at bounding box center [238, 339] width 208 height 32
type input "malibu"
click at [354, 323] on input "Search" at bounding box center [402, 338] width 96 height 30
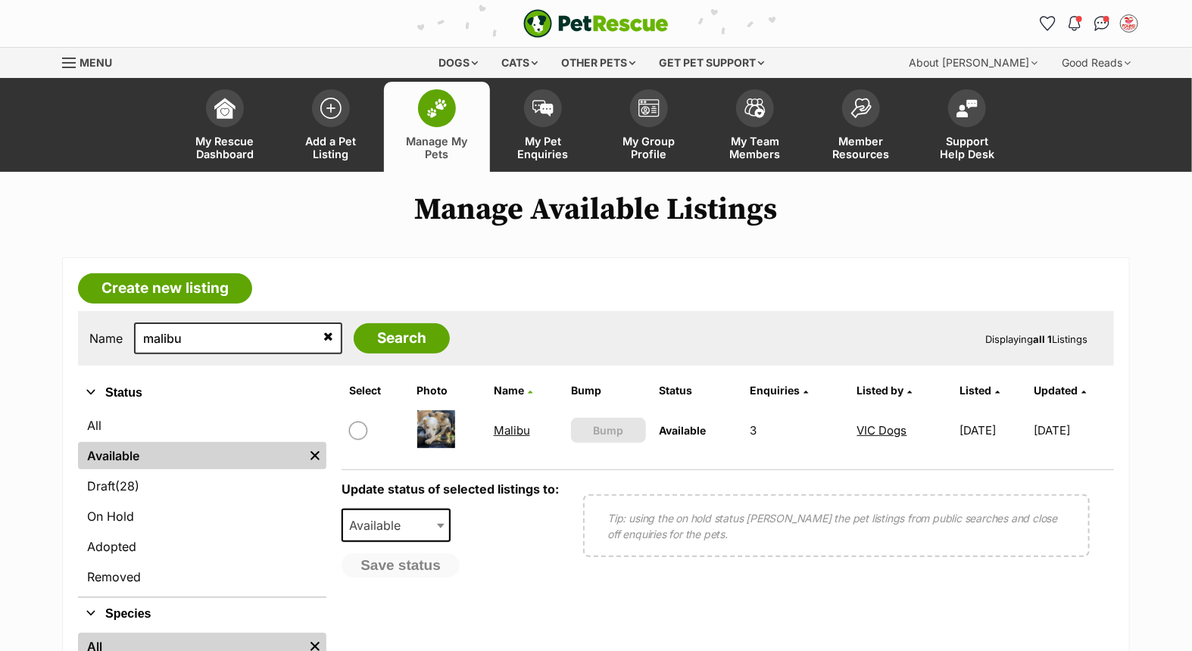
click at [494, 426] on link "Malibu" at bounding box center [512, 430] width 36 height 14
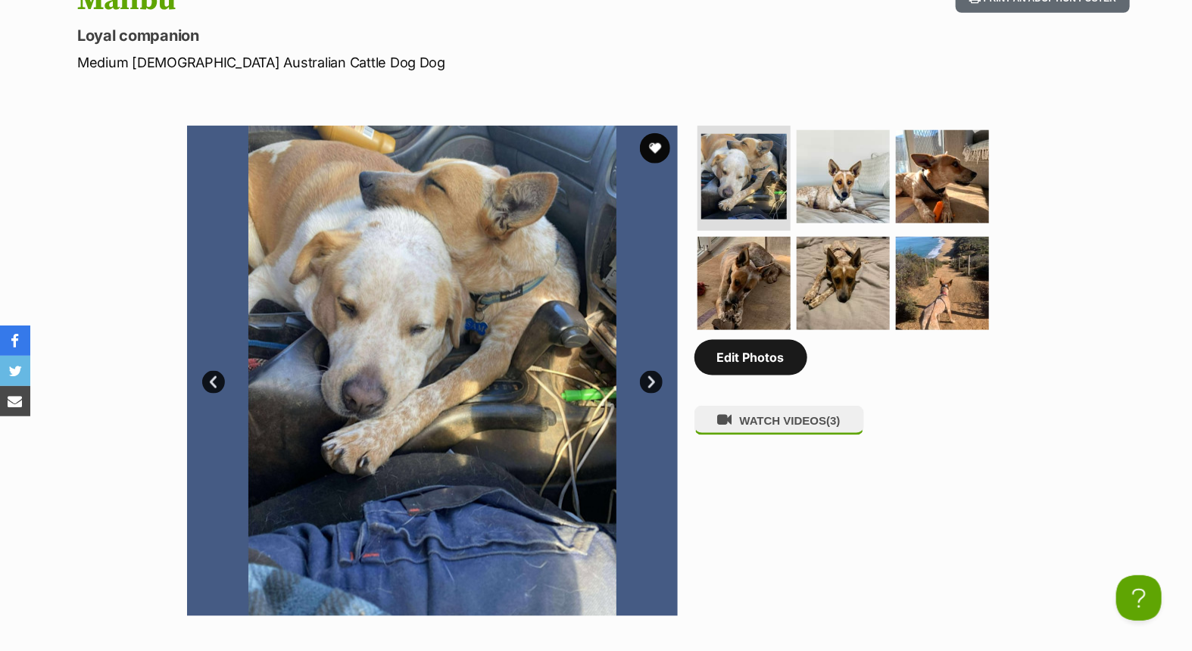
click at [753, 357] on link "Edit Photos" at bounding box center [750, 357] width 113 height 35
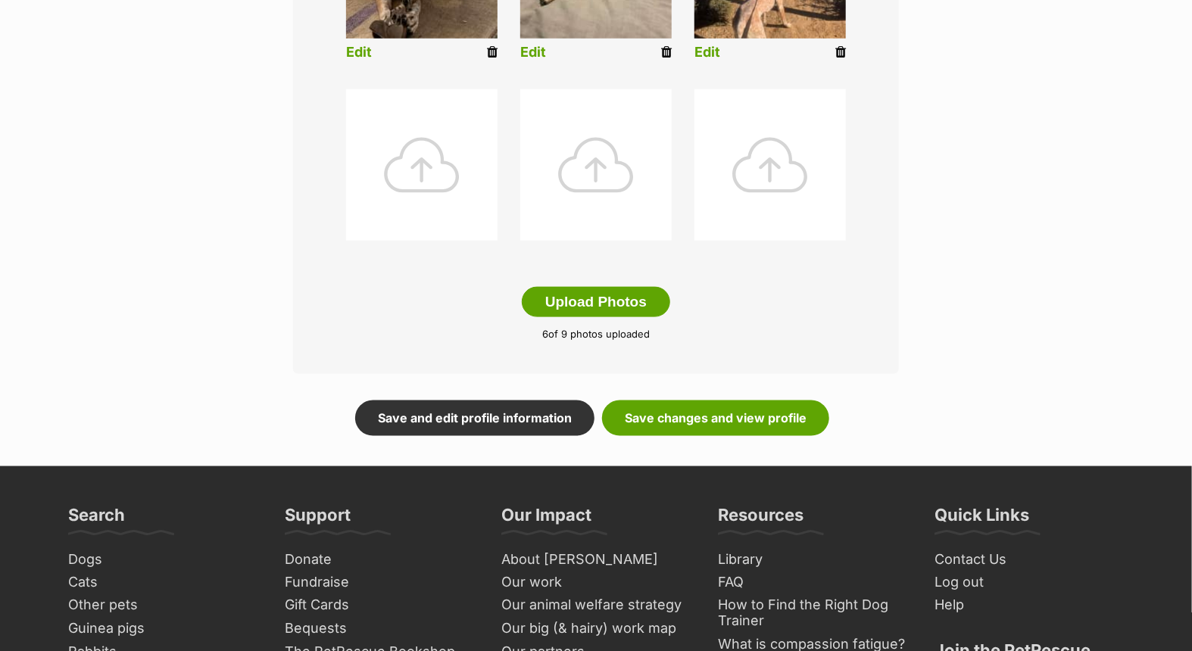
scroll to position [841, 0]
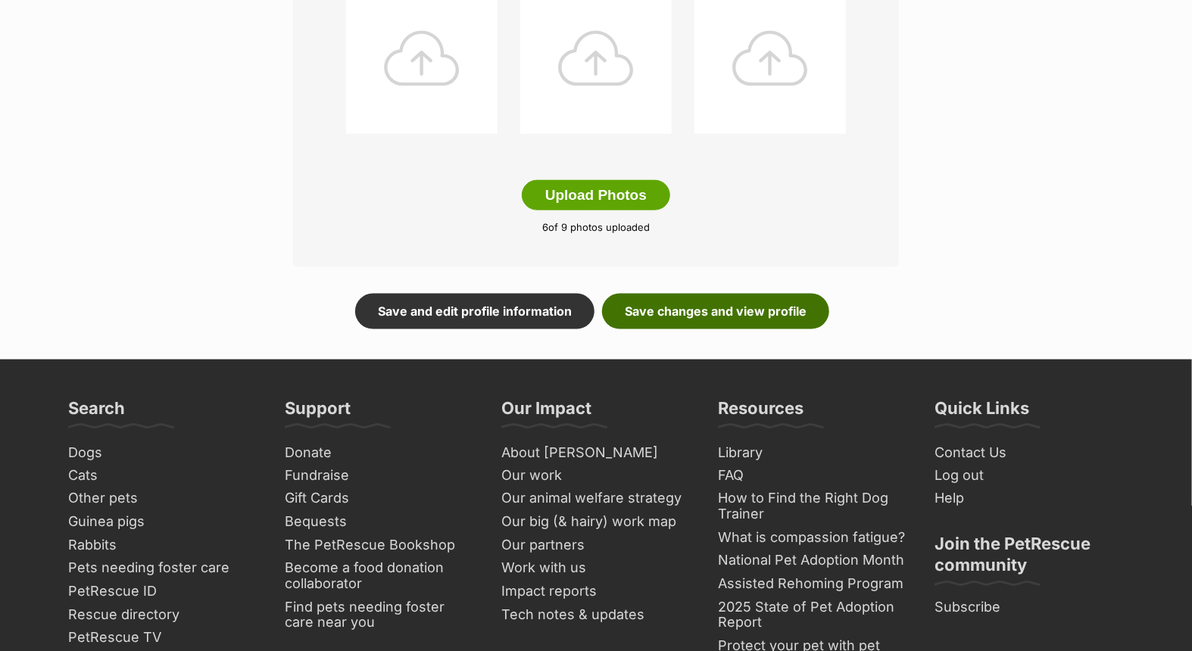
click at [657, 306] on link "Save changes and view profile" at bounding box center [715, 311] width 227 height 35
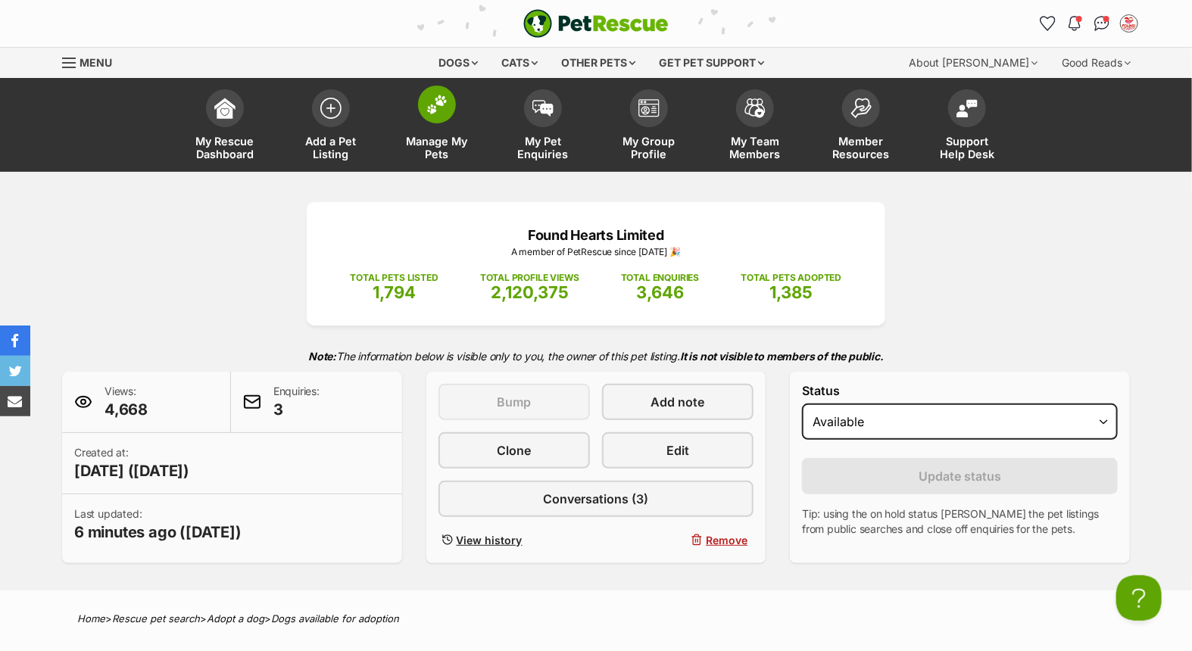
click at [426, 107] on img at bounding box center [436, 105] width 21 height 20
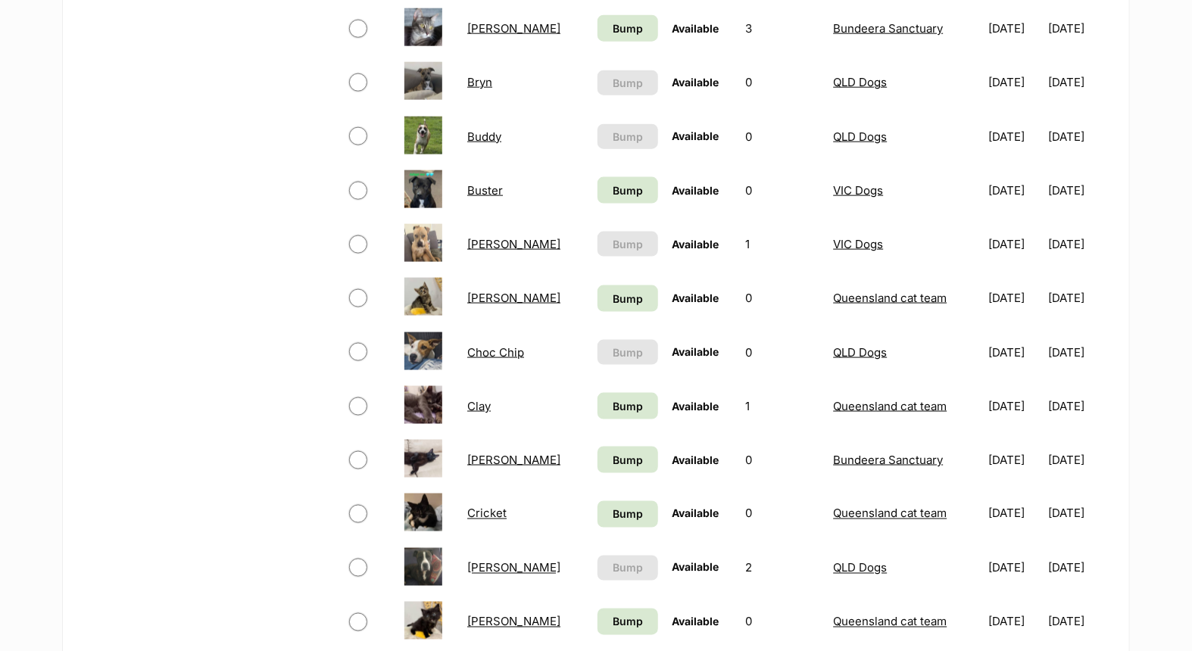
scroll to position [1094, 0]
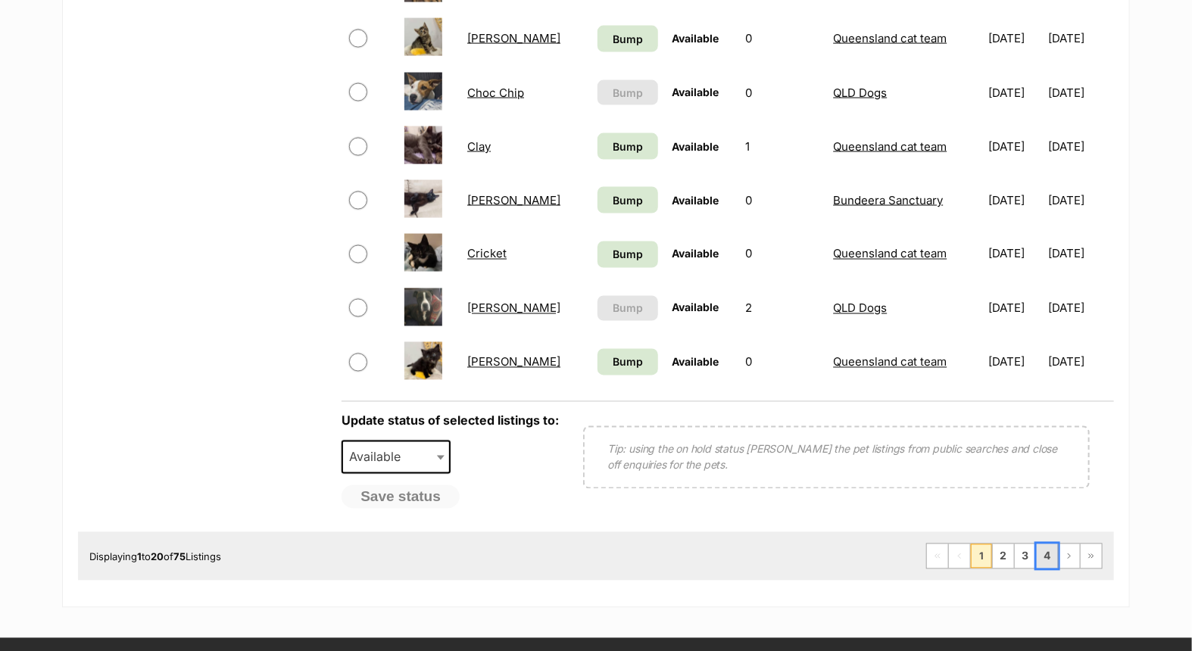
click at [1040, 551] on link "4" at bounding box center [1047, 556] width 21 height 24
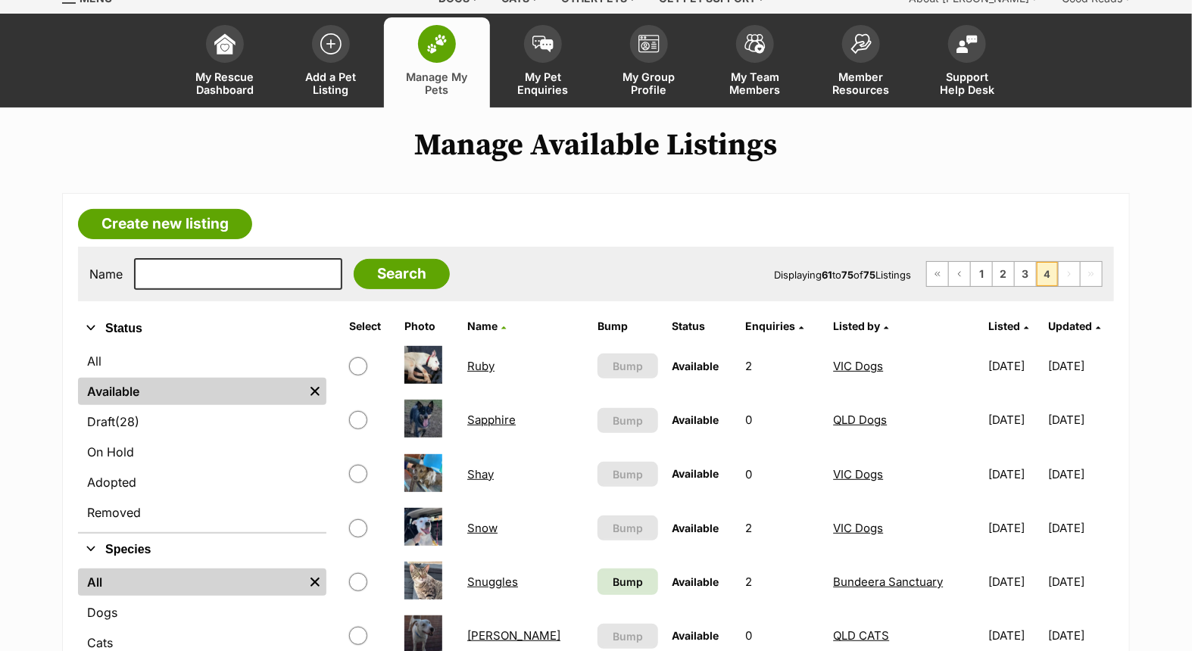
scroll to position [252, 0]
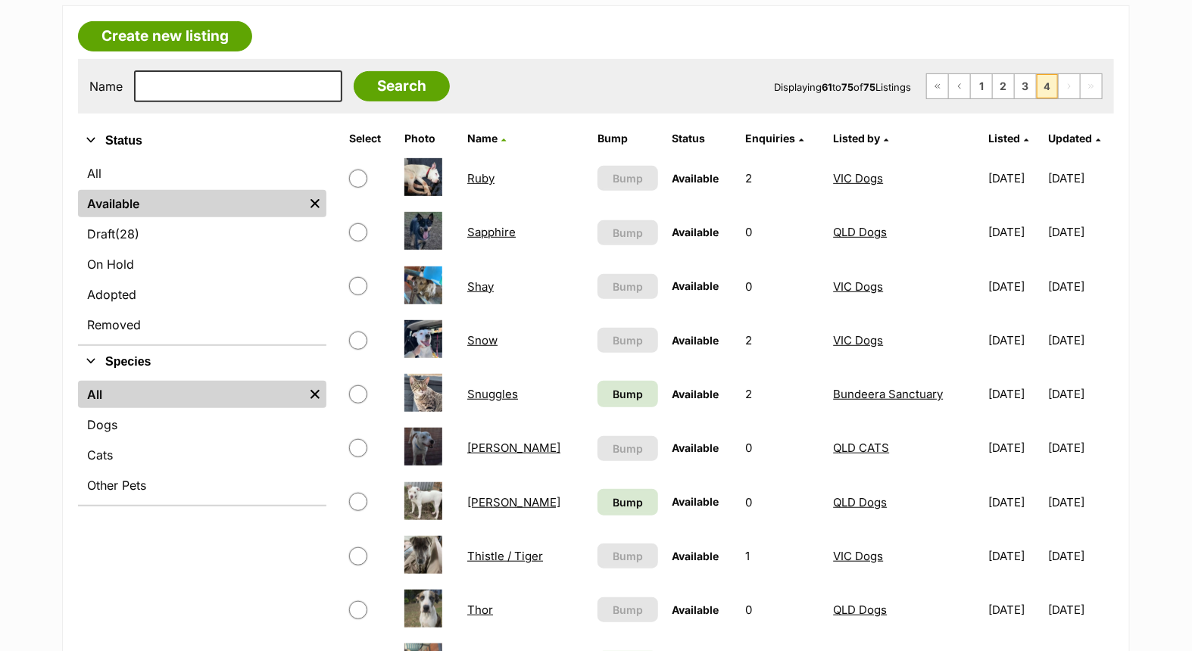
click at [473, 286] on link "Shay" at bounding box center [480, 286] width 27 height 14
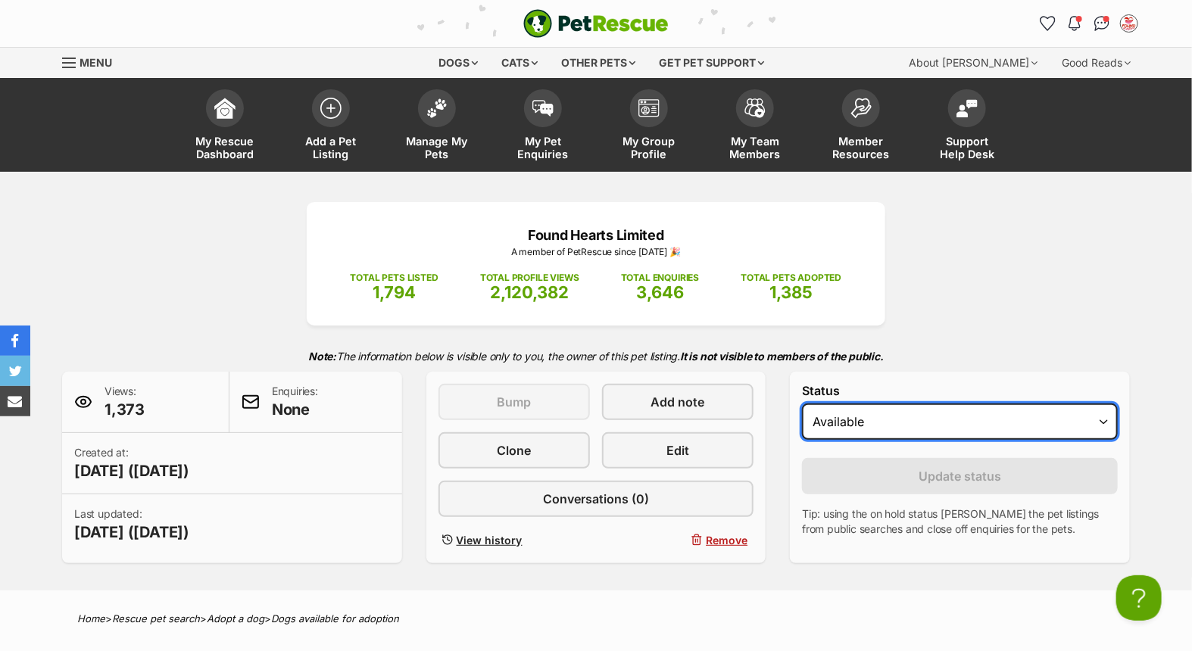
click at [888, 415] on select "Draft Available On hold Adopted" at bounding box center [960, 422] width 316 height 36
select select "on_hold"
click at [802, 404] on select "Draft Available On hold Adopted" at bounding box center [960, 422] width 316 height 36
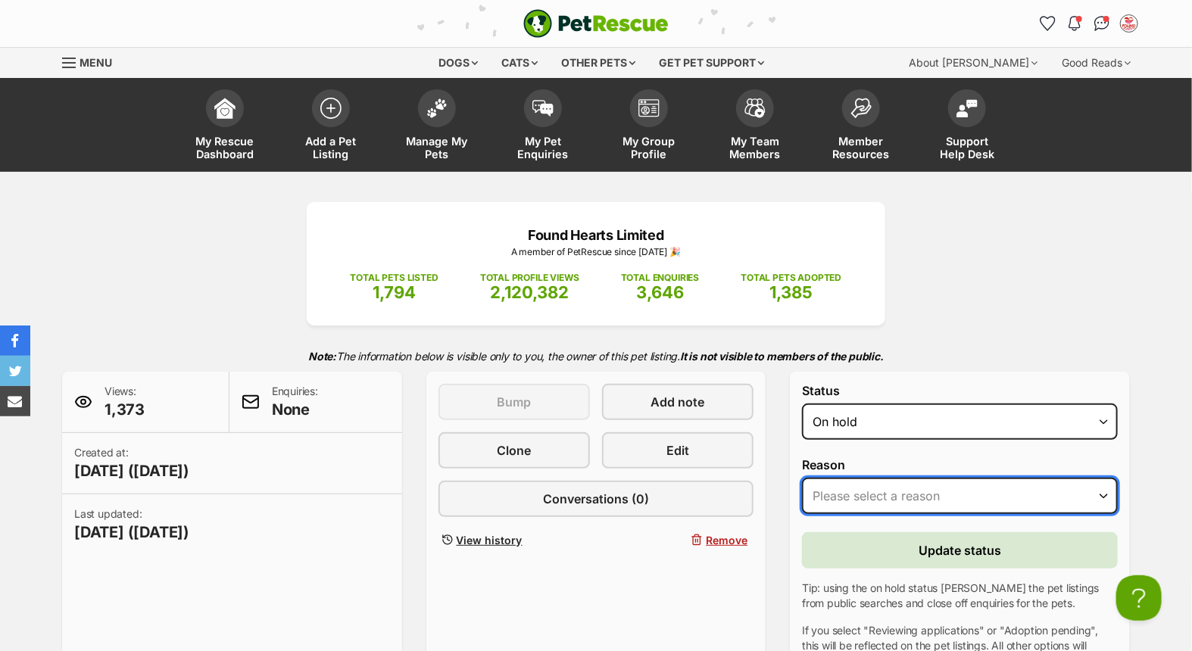
click at [871, 495] on select "Please select a reason Medical reasons Reviewing applications Adoption pending …" at bounding box center [960, 496] width 316 height 36
select select "adoption_pending"
click at [802, 478] on select "Please select a reason Medical reasons Reviewing applications Adoption pending …" at bounding box center [960, 496] width 316 height 36
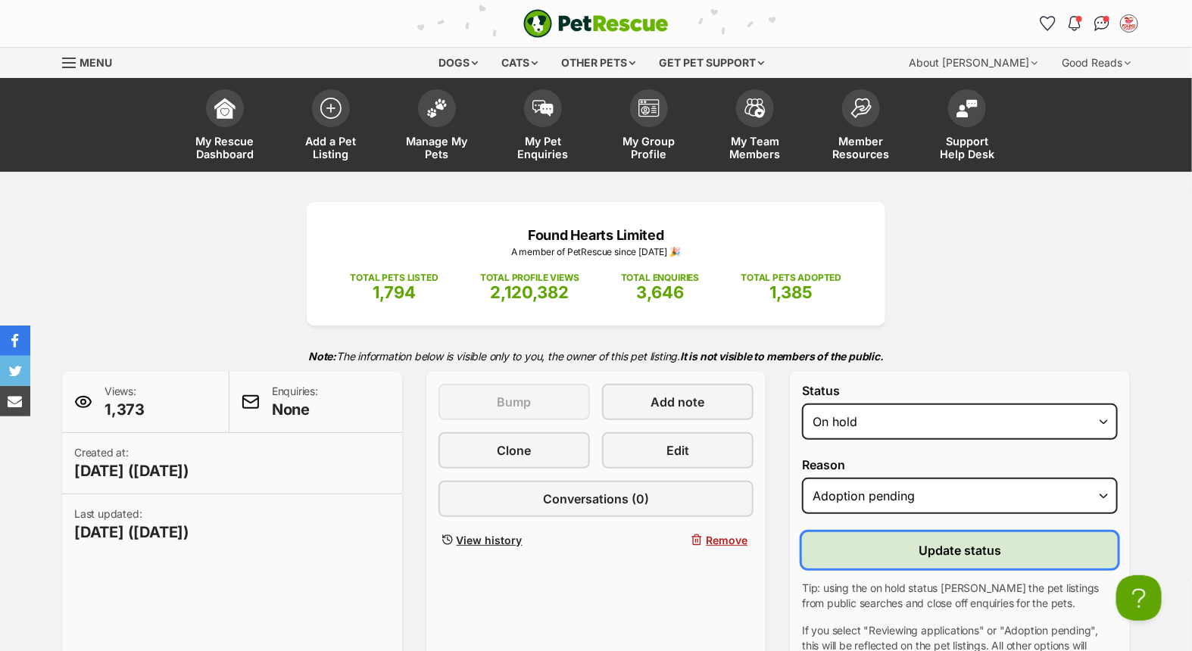
click at [943, 549] on span "Update status" at bounding box center [960, 550] width 83 height 18
